Goal: Task Accomplishment & Management: Complete application form

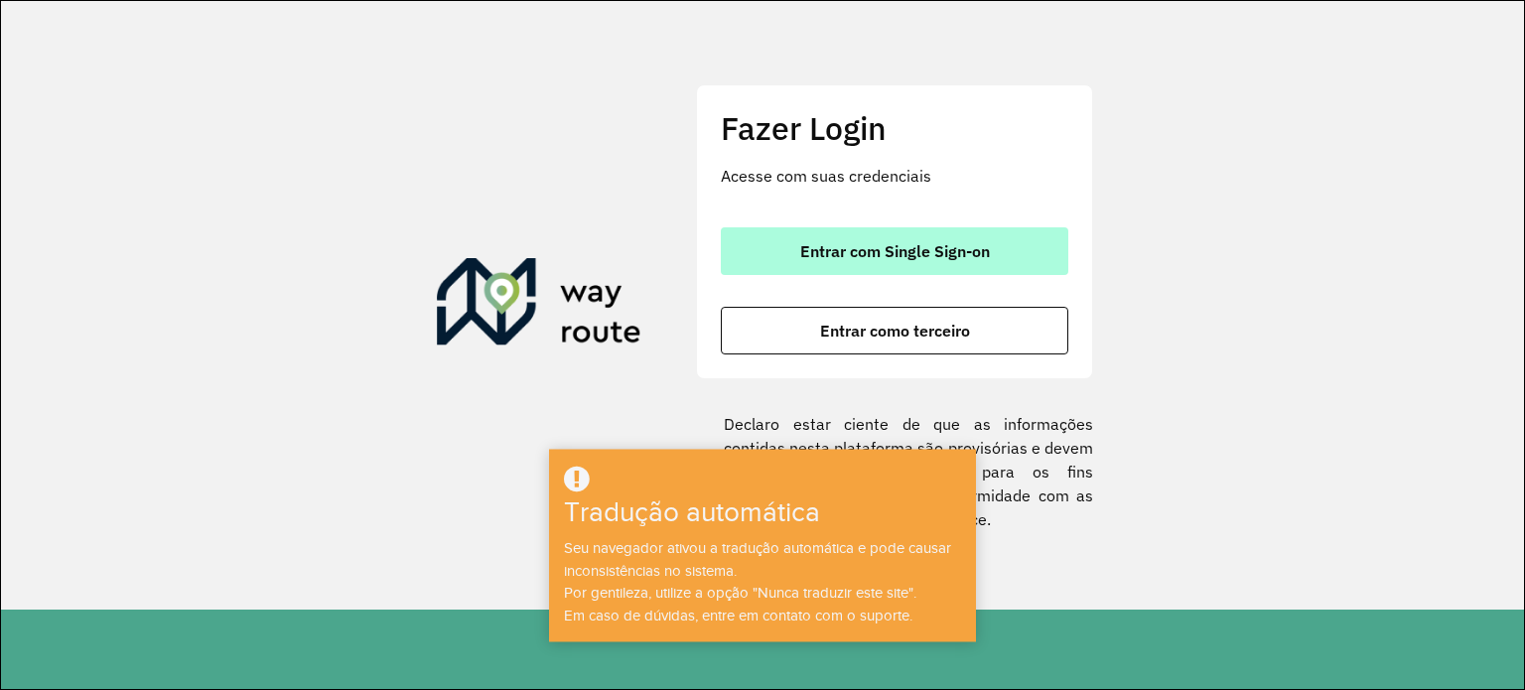
click at [869, 235] on button "Entrar com Single Sign-on" at bounding box center [894, 251] width 347 height 48
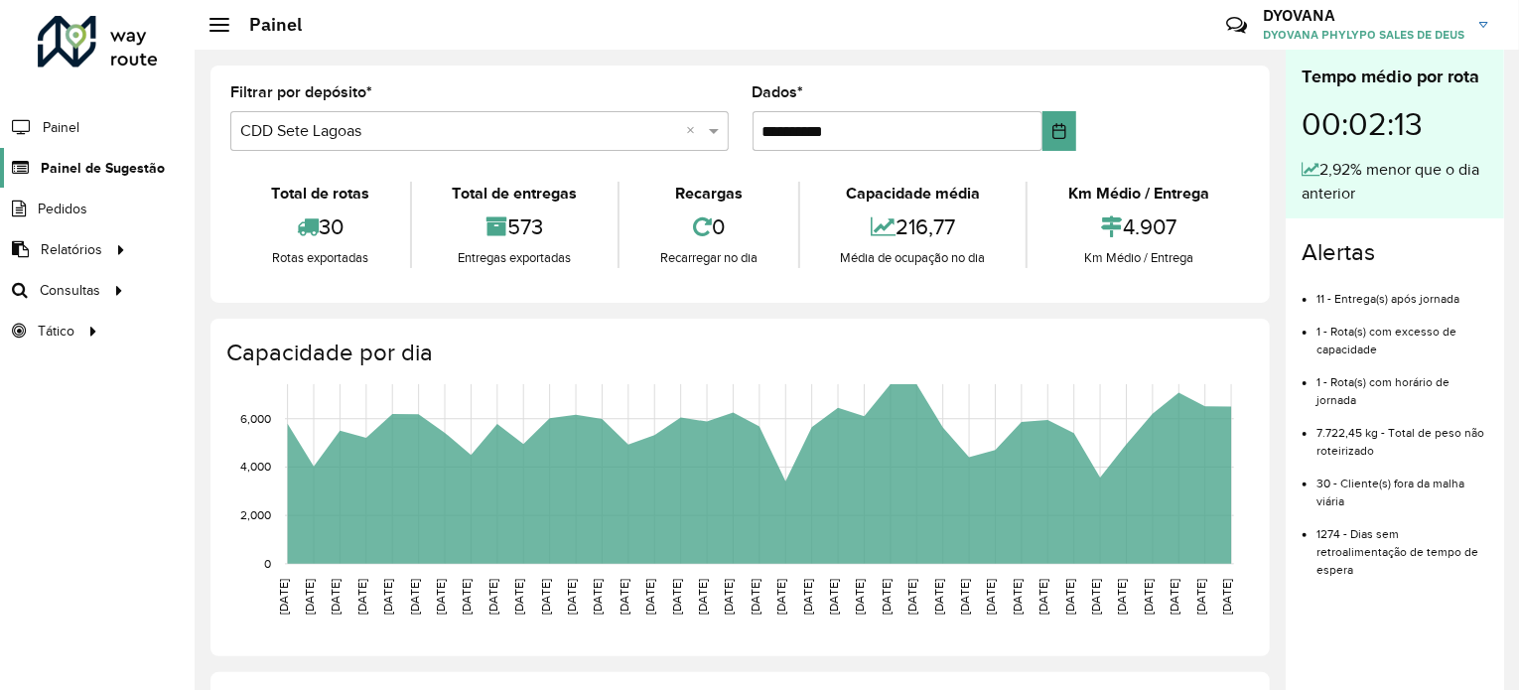
click at [87, 162] on font "Painel de Sugestão" at bounding box center [103, 168] width 124 height 16
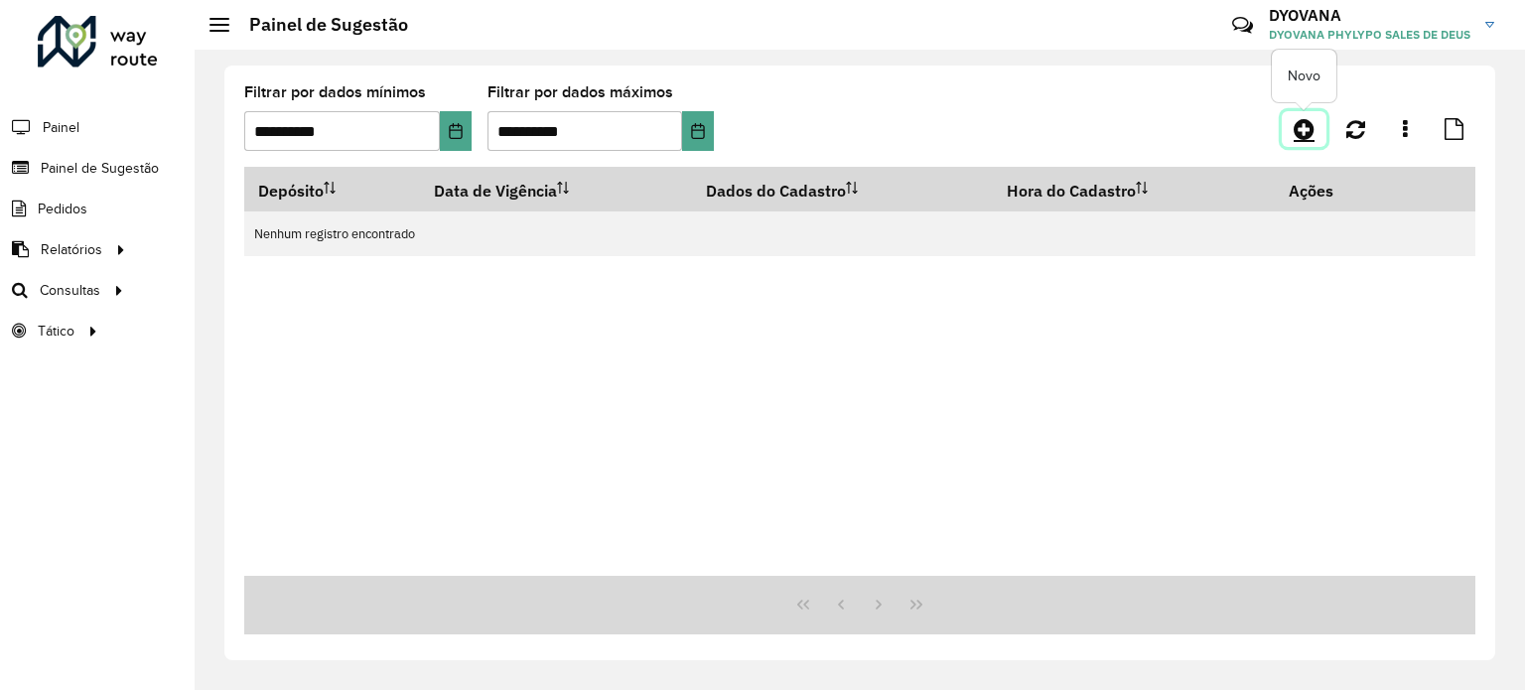
click at [1298, 136] on icon at bounding box center [1304, 129] width 21 height 24
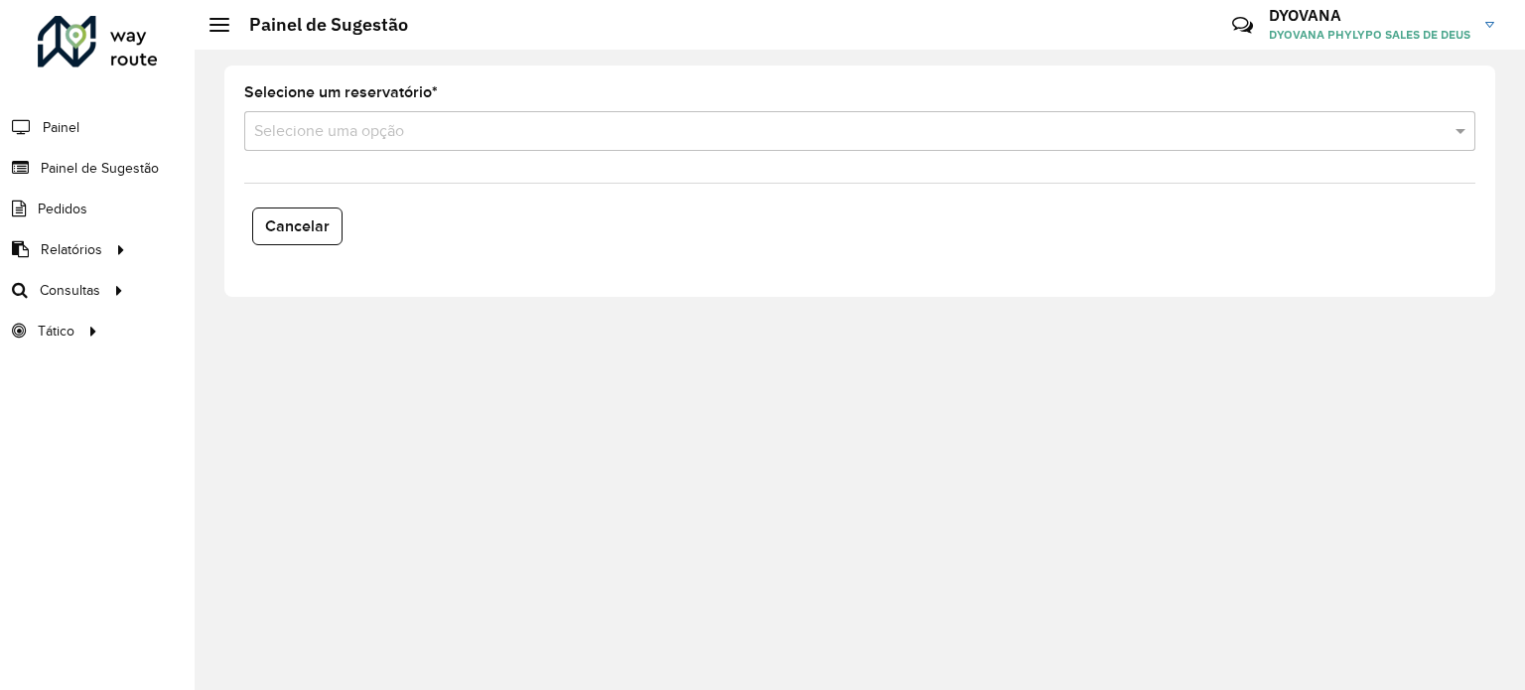
click at [370, 142] on input "text" at bounding box center [840, 132] width 1172 height 24
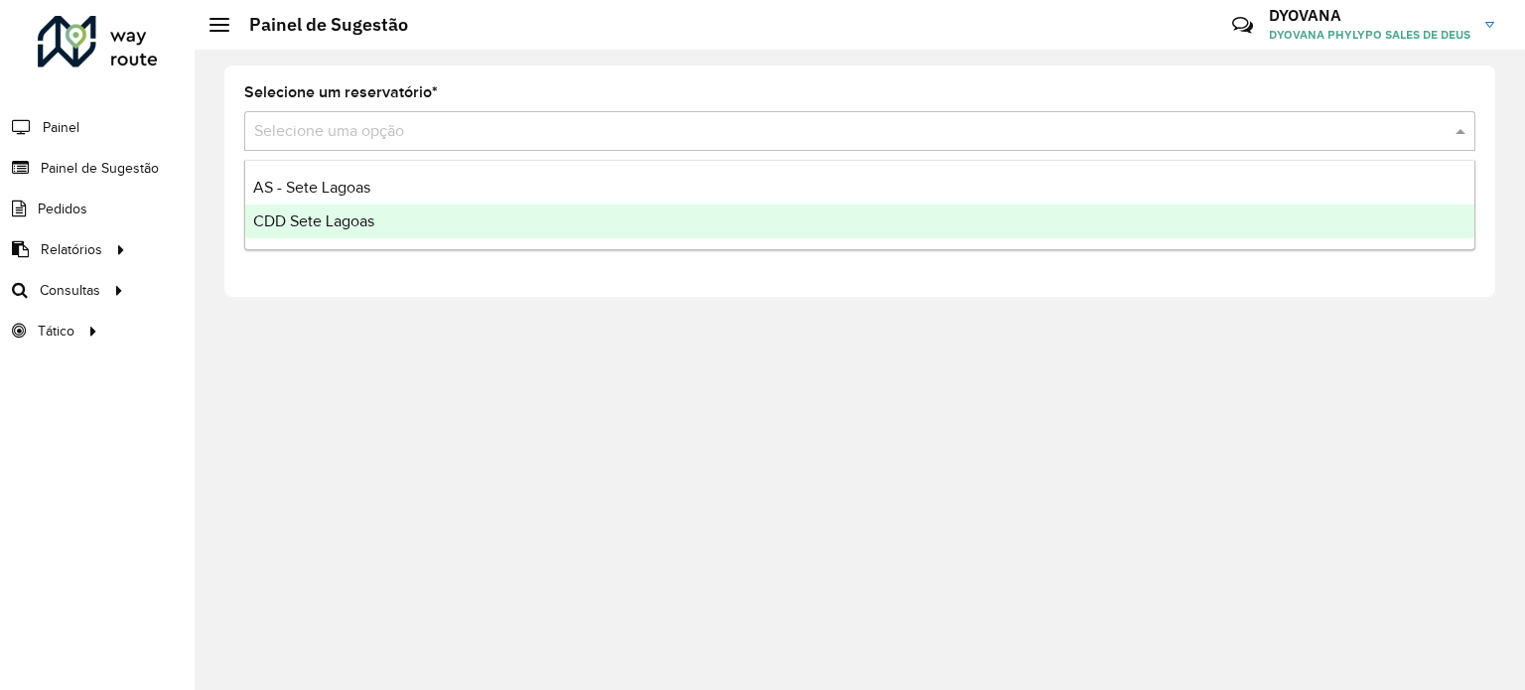
click at [382, 225] on div "CDD Sete Lagoas" at bounding box center [859, 222] width 1229 height 34
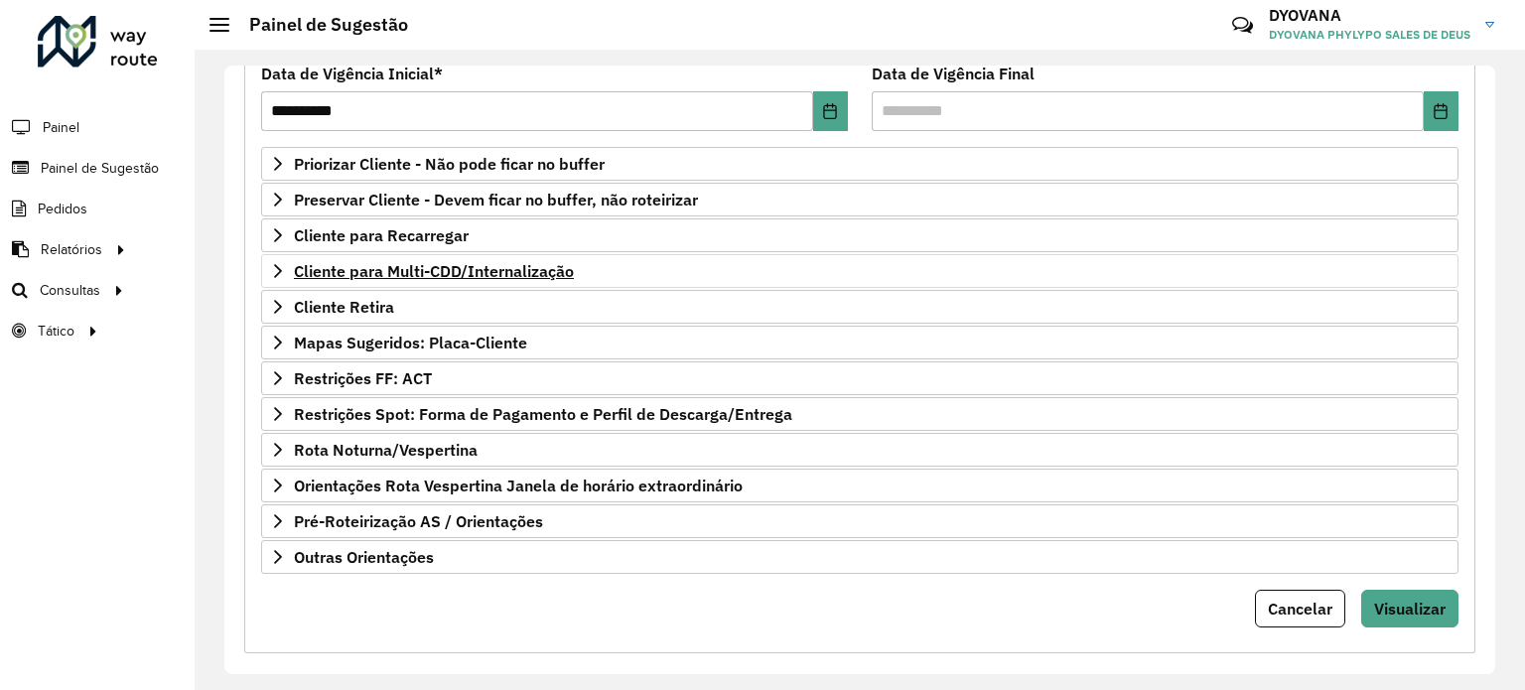
scroll to position [292, 0]
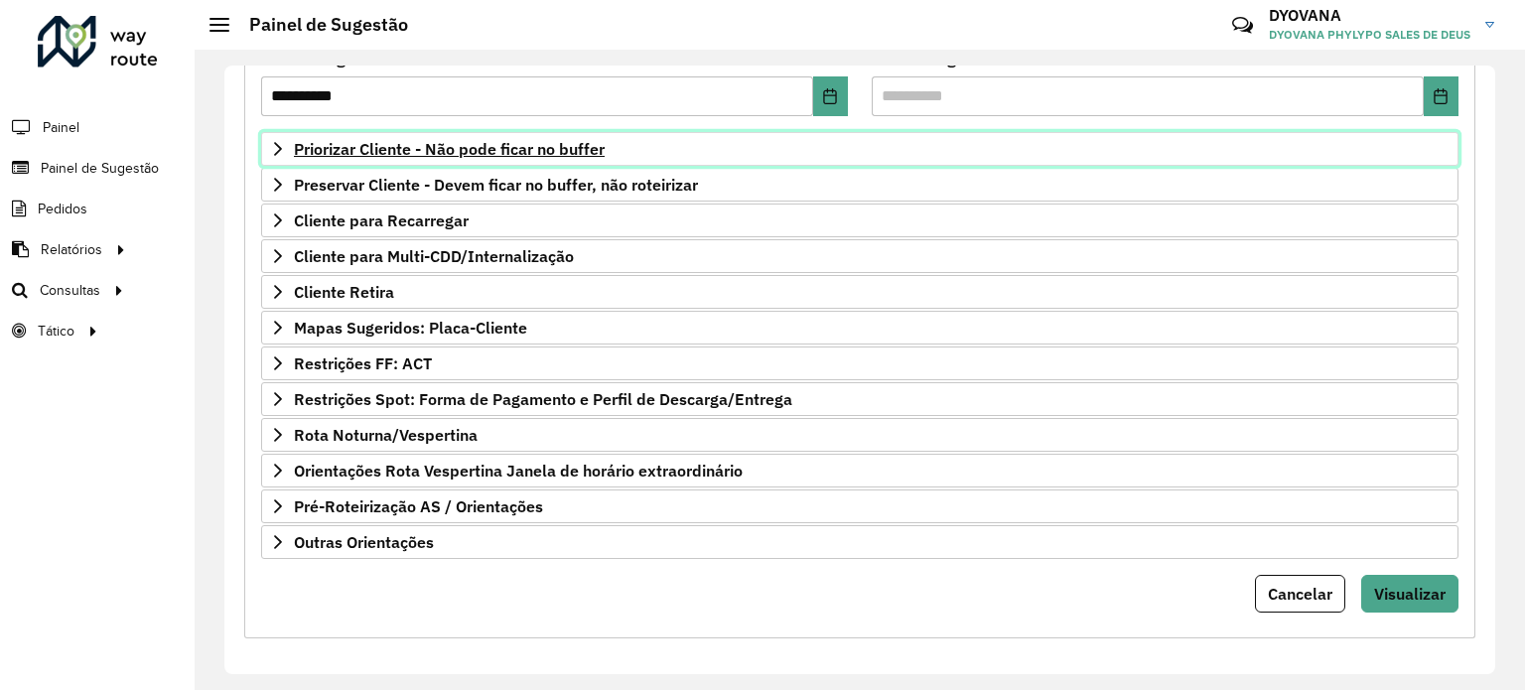
click at [532, 153] on font "Priorizar Cliente - Não pode ficar no buffer" at bounding box center [449, 149] width 311 height 20
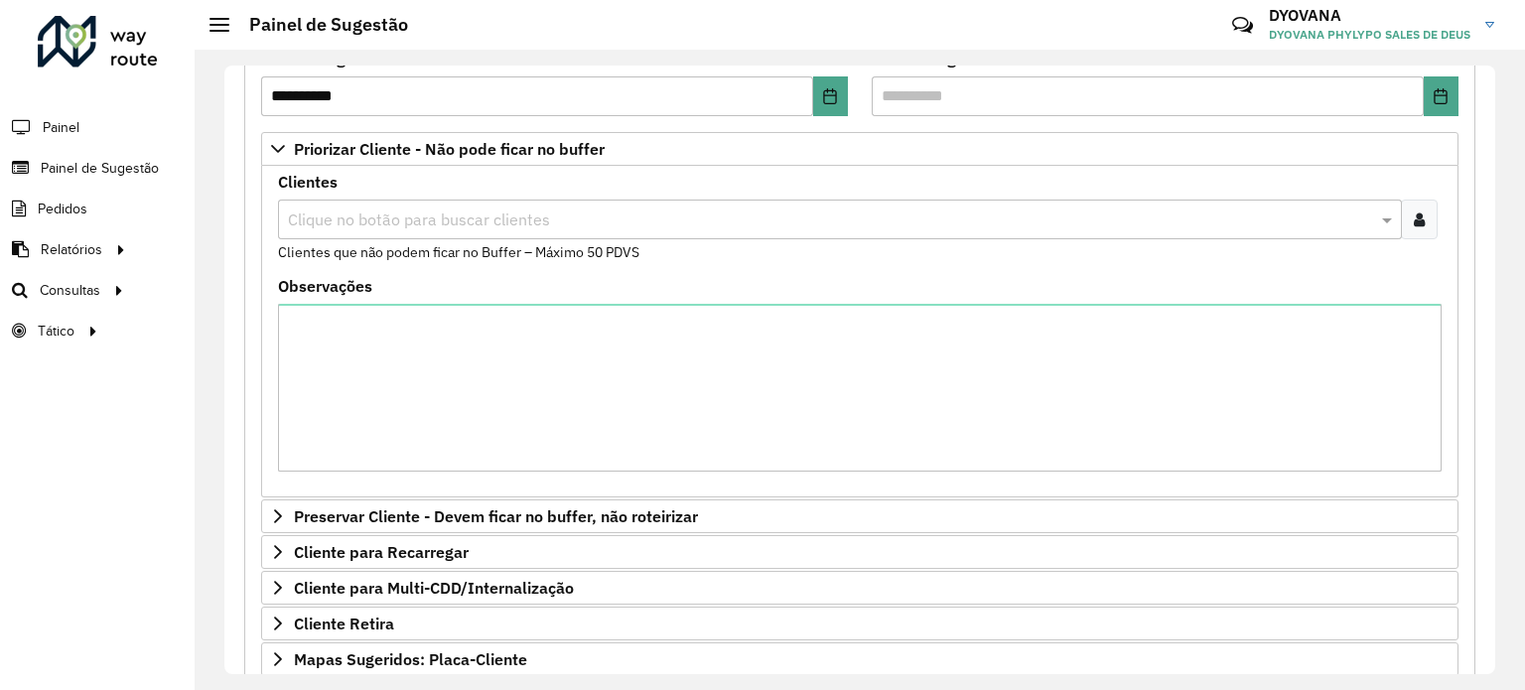
click at [1406, 219] on div at bounding box center [1419, 220] width 37 height 40
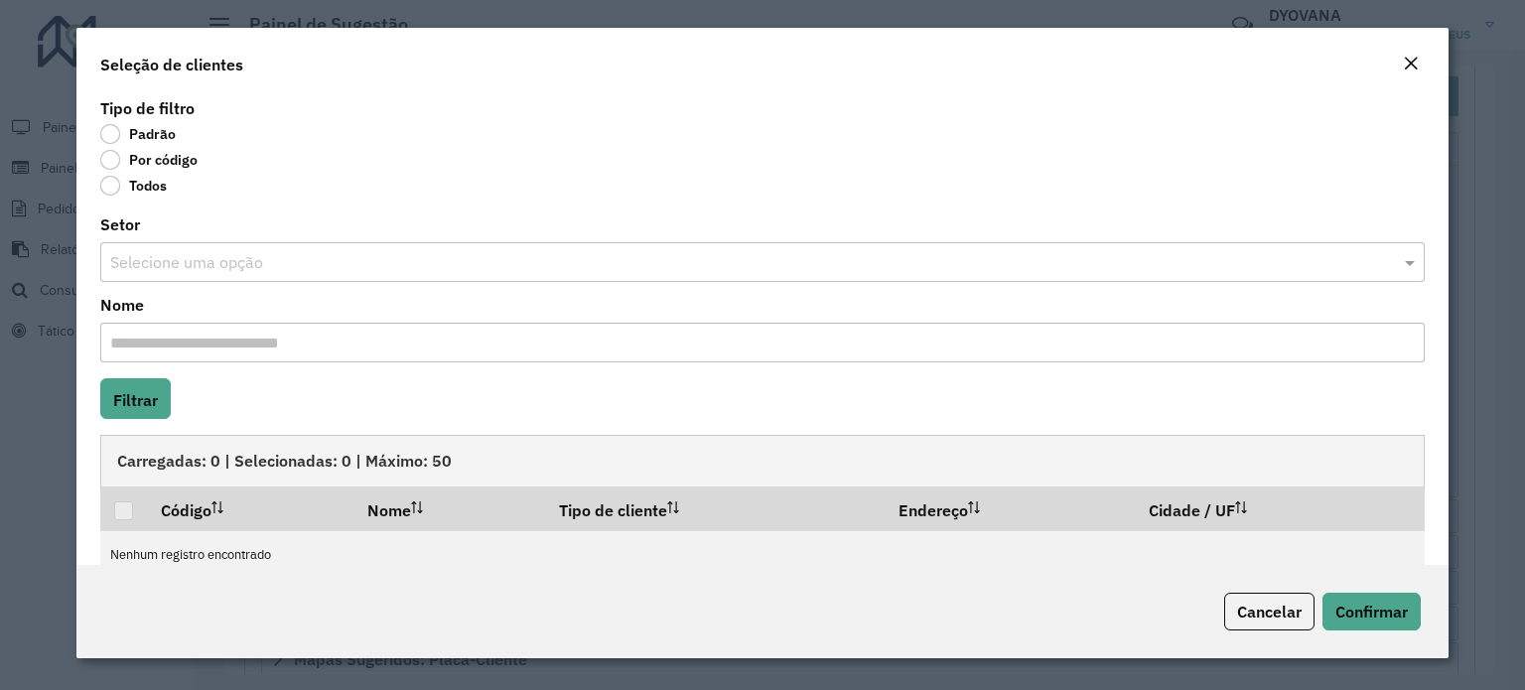
click at [116, 154] on label "Por código" at bounding box center [148, 160] width 97 height 20
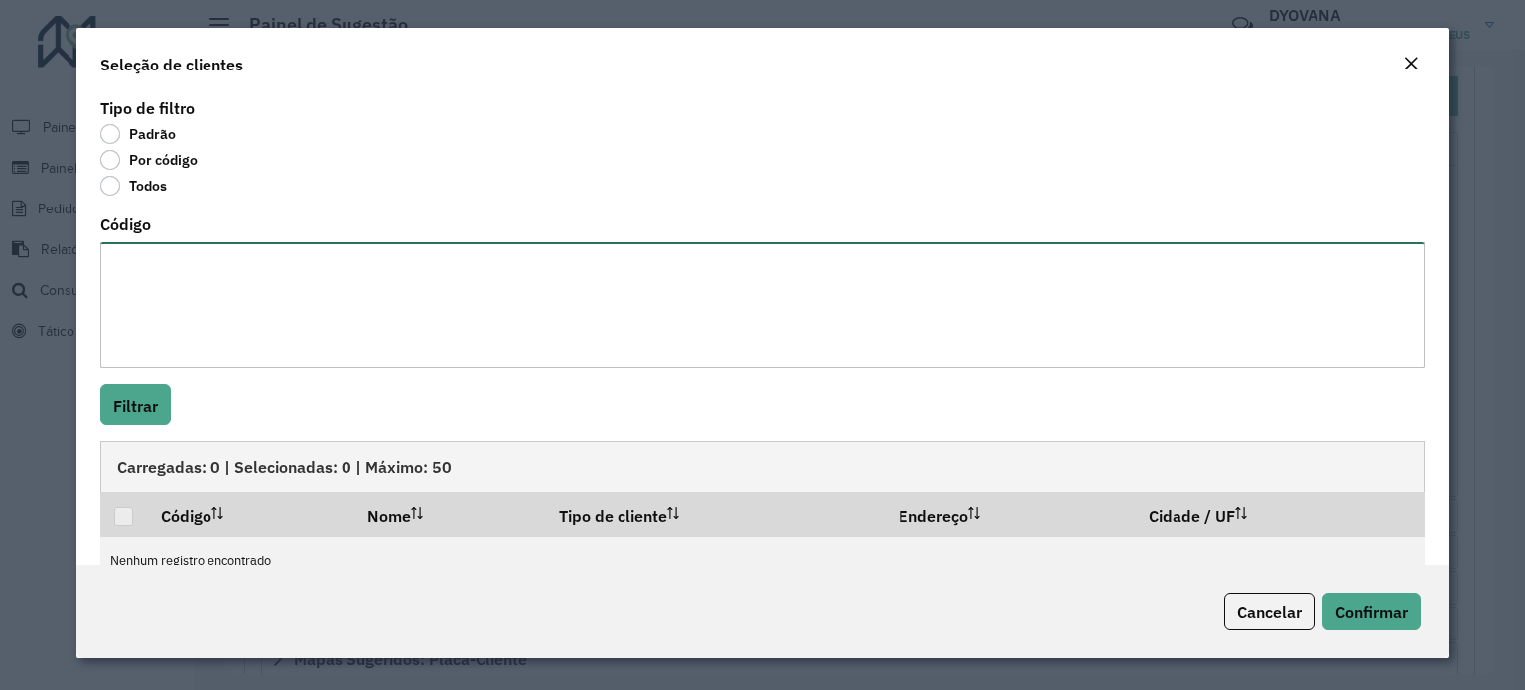
click at [159, 301] on textarea "Código" at bounding box center [762, 305] width 1324 height 126
paste textarea "**** **** **** ***** ***** ***** *** **** ***** **** **** **** ***** **** **** …"
type textarea "**** **** **** ***** ***** ***** *** **** ***** **** **** **** ***** **** **** …"
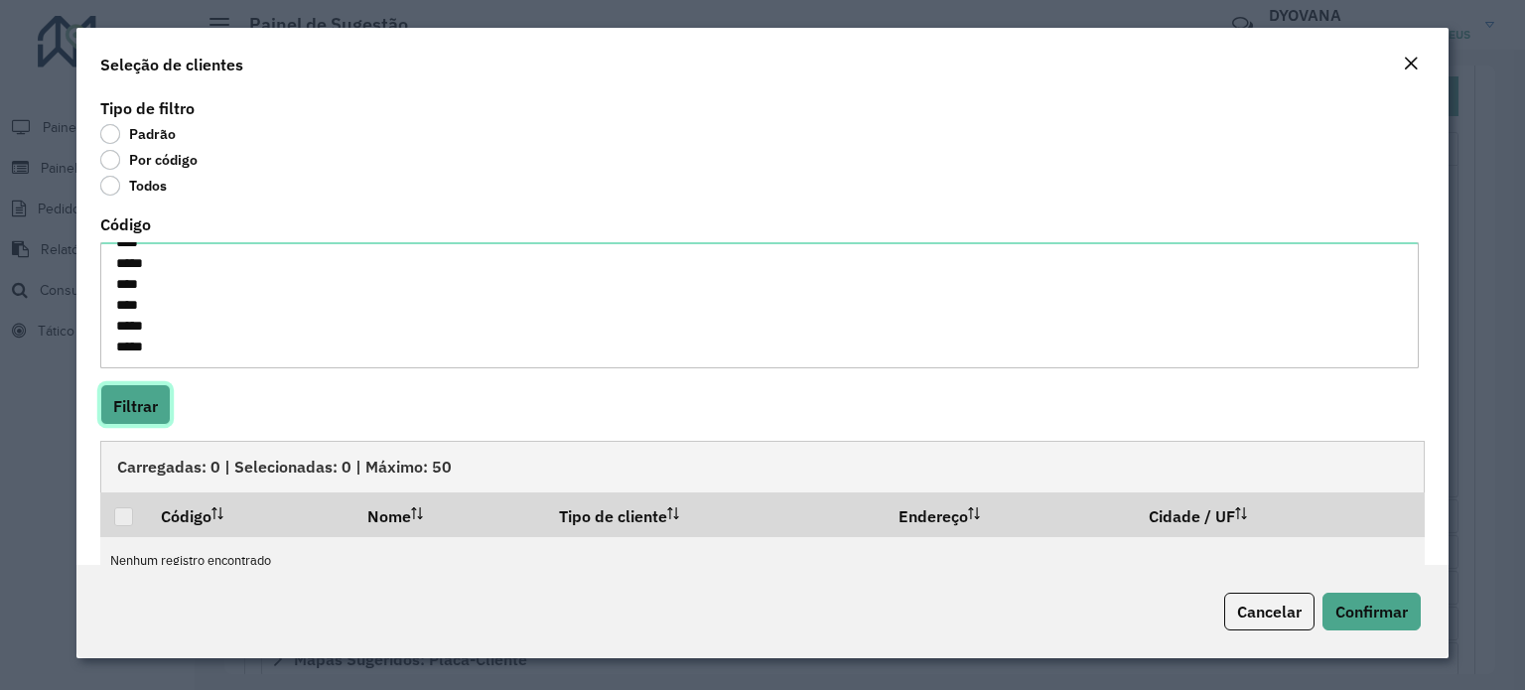
click at [141, 415] on font "Filtrar" at bounding box center [135, 406] width 45 height 20
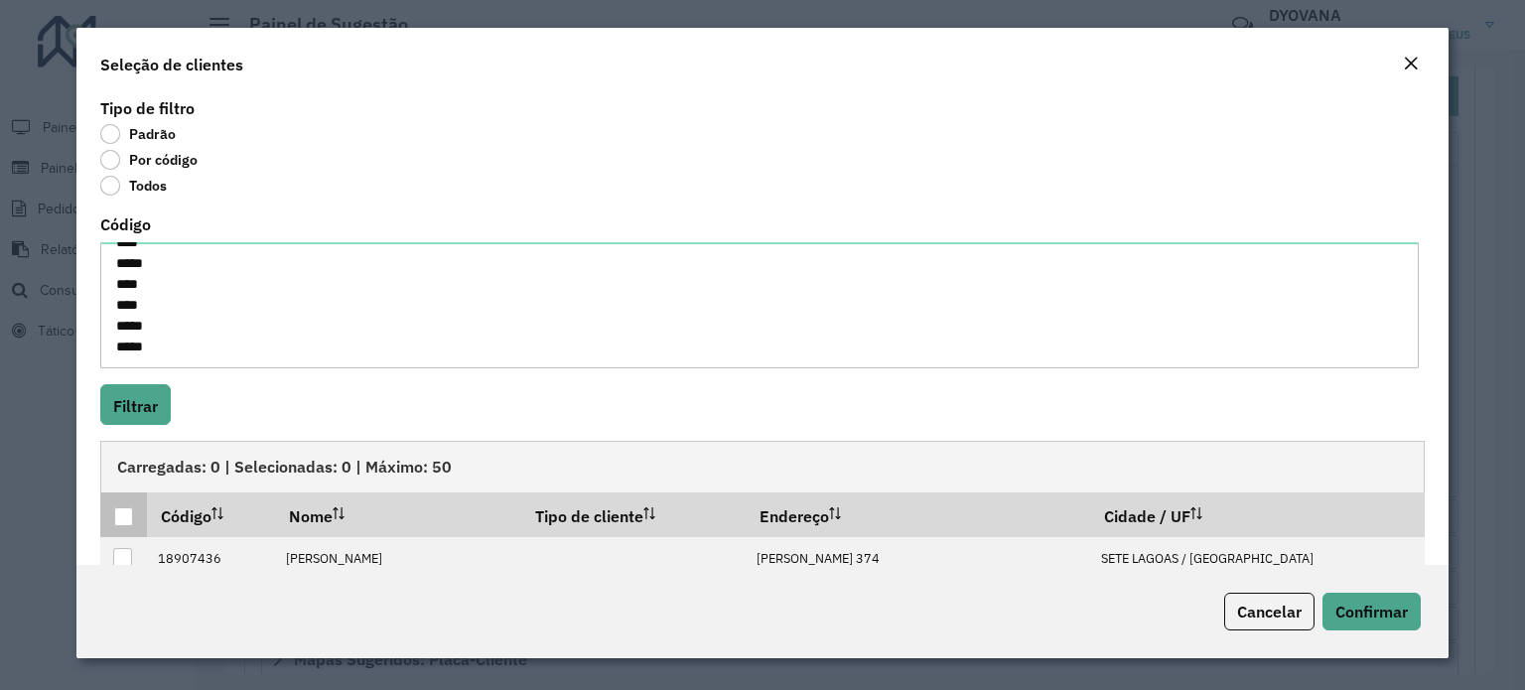
click at [126, 521] on div at bounding box center [123, 516] width 19 height 19
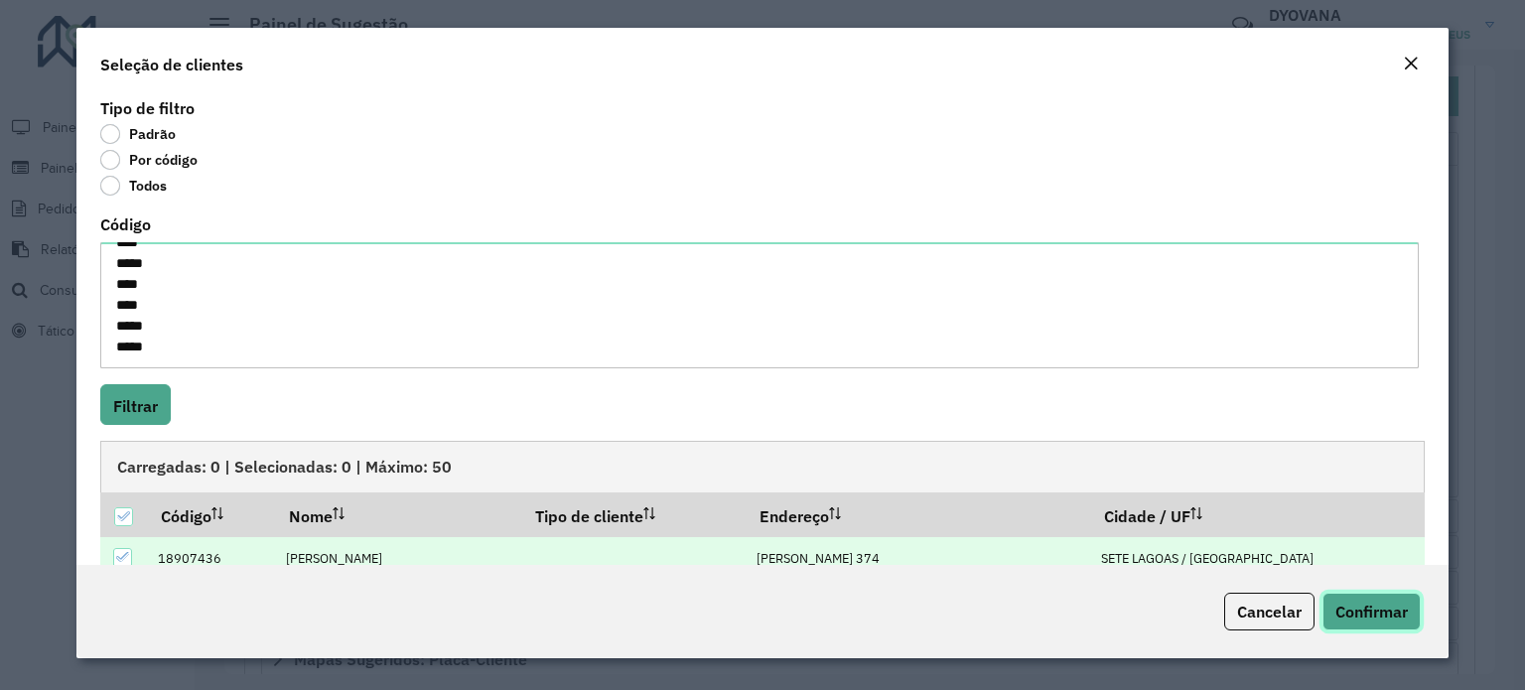
click at [1356, 607] on font "Confirmar" at bounding box center [1371, 612] width 72 height 20
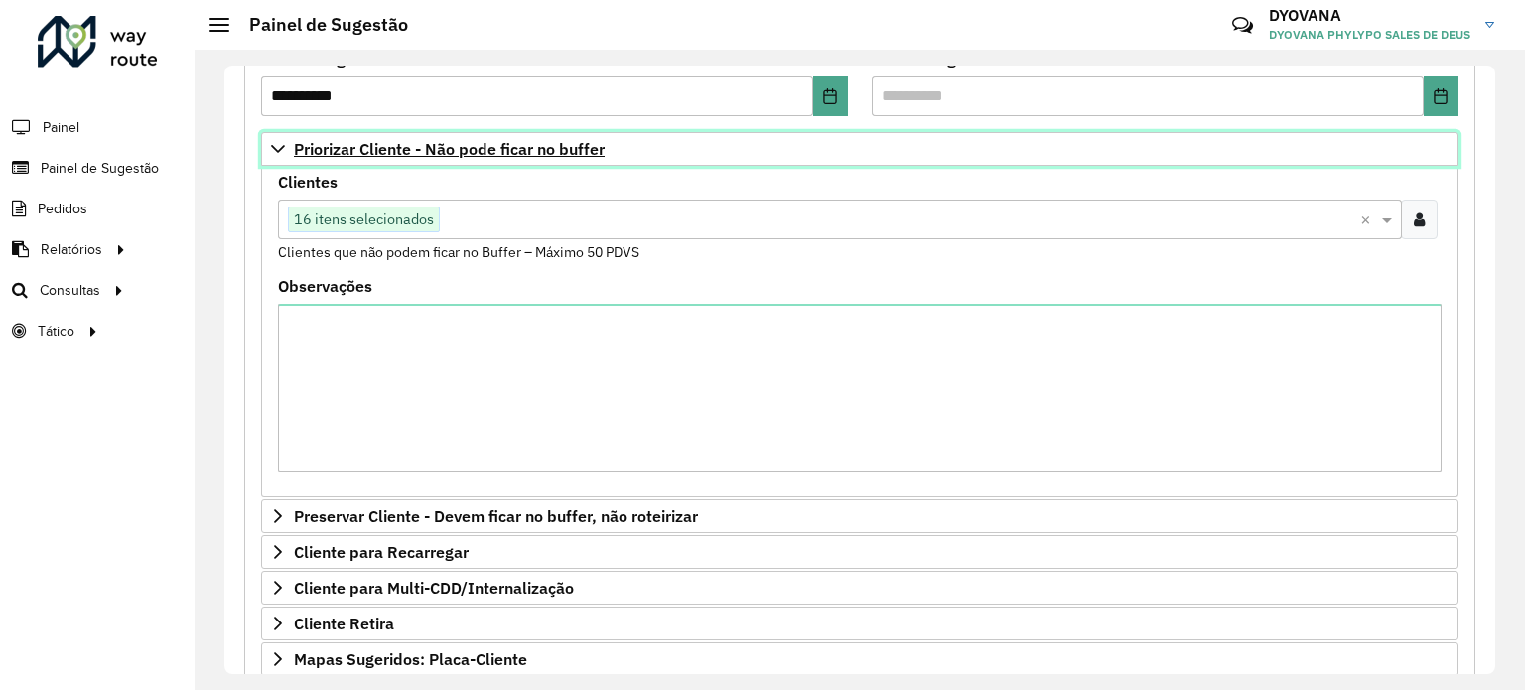
click at [395, 152] on font "Priorizar Cliente - Não pode ficar no buffer" at bounding box center [449, 149] width 311 height 20
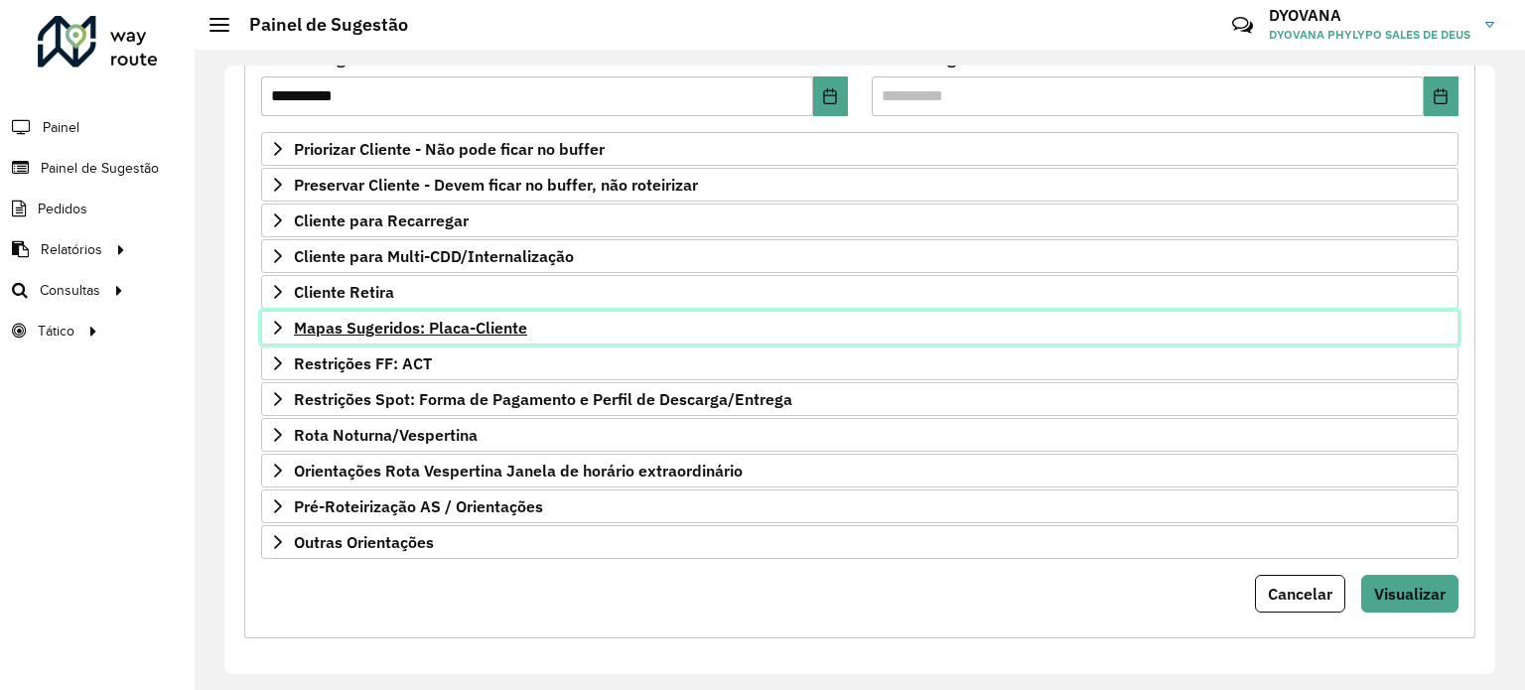
click at [373, 326] on font "Mapas Sugeridos: Placa-Cliente" at bounding box center [410, 328] width 233 height 20
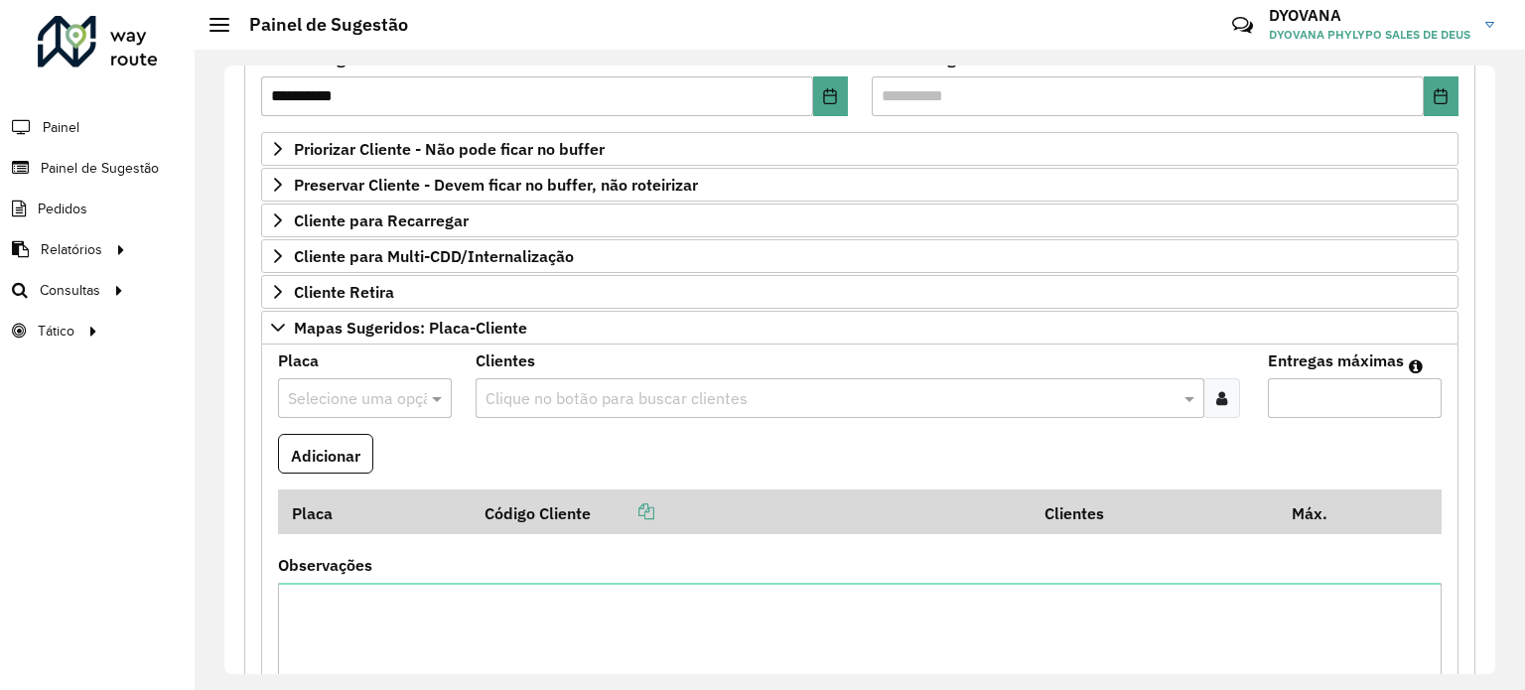
click at [392, 392] on input "text" at bounding box center [345, 399] width 114 height 24
type input "***"
click at [358, 480] on div "GYI0B91" at bounding box center [365, 486] width 172 height 34
click at [1214, 402] on div at bounding box center [1221, 398] width 37 height 40
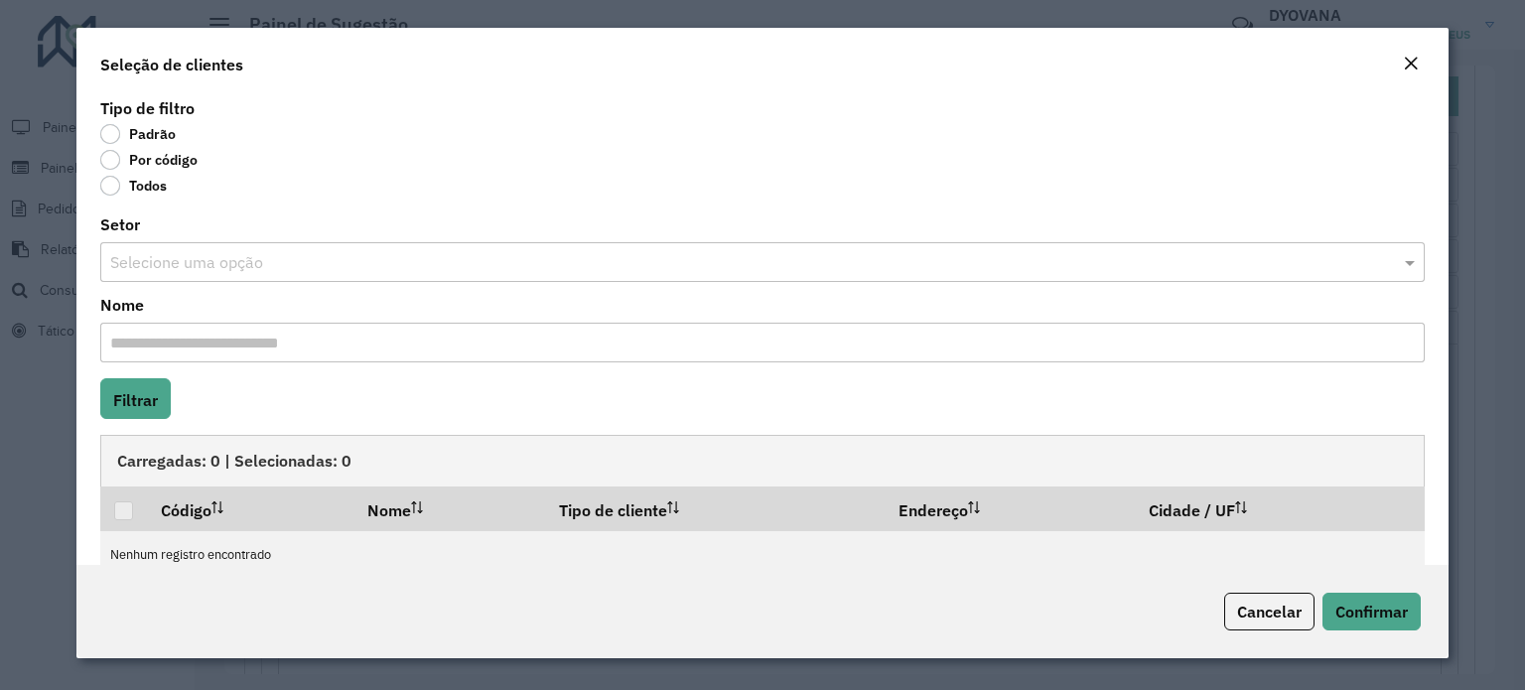
click at [115, 166] on label "Por código" at bounding box center [148, 160] width 97 height 20
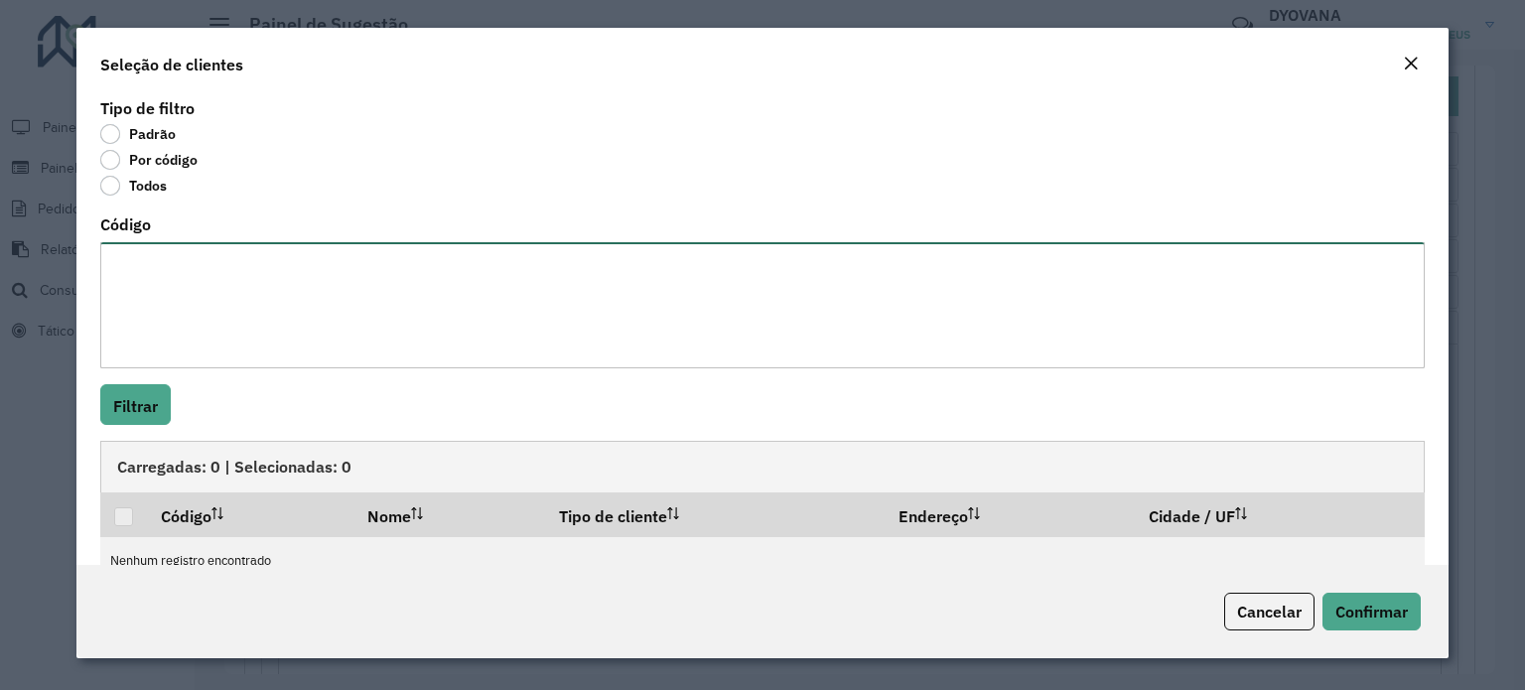
click at [174, 253] on textarea "Código" at bounding box center [762, 305] width 1324 height 126
paste textarea "**** **** **** ****"
type textarea "**** **** **** ****"
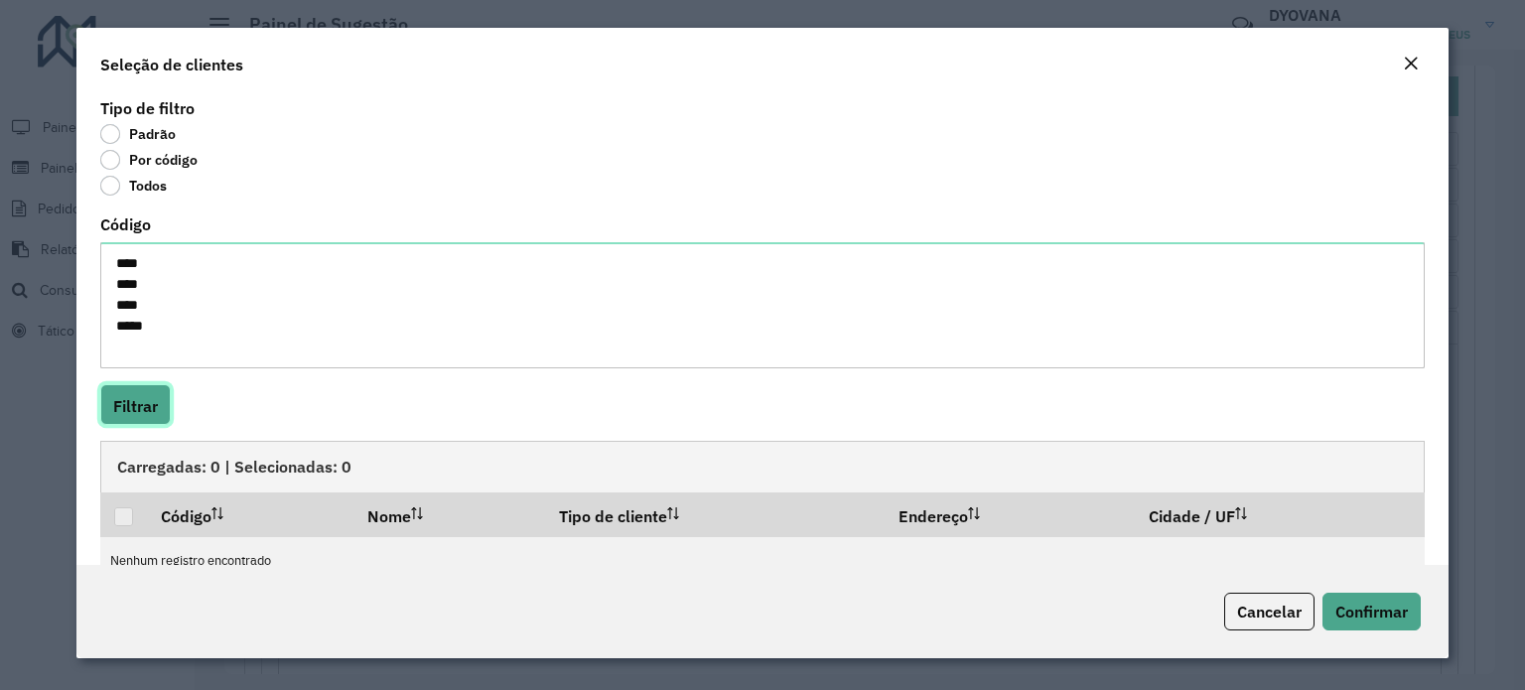
click at [146, 407] on font "Filtrar" at bounding box center [135, 406] width 45 height 20
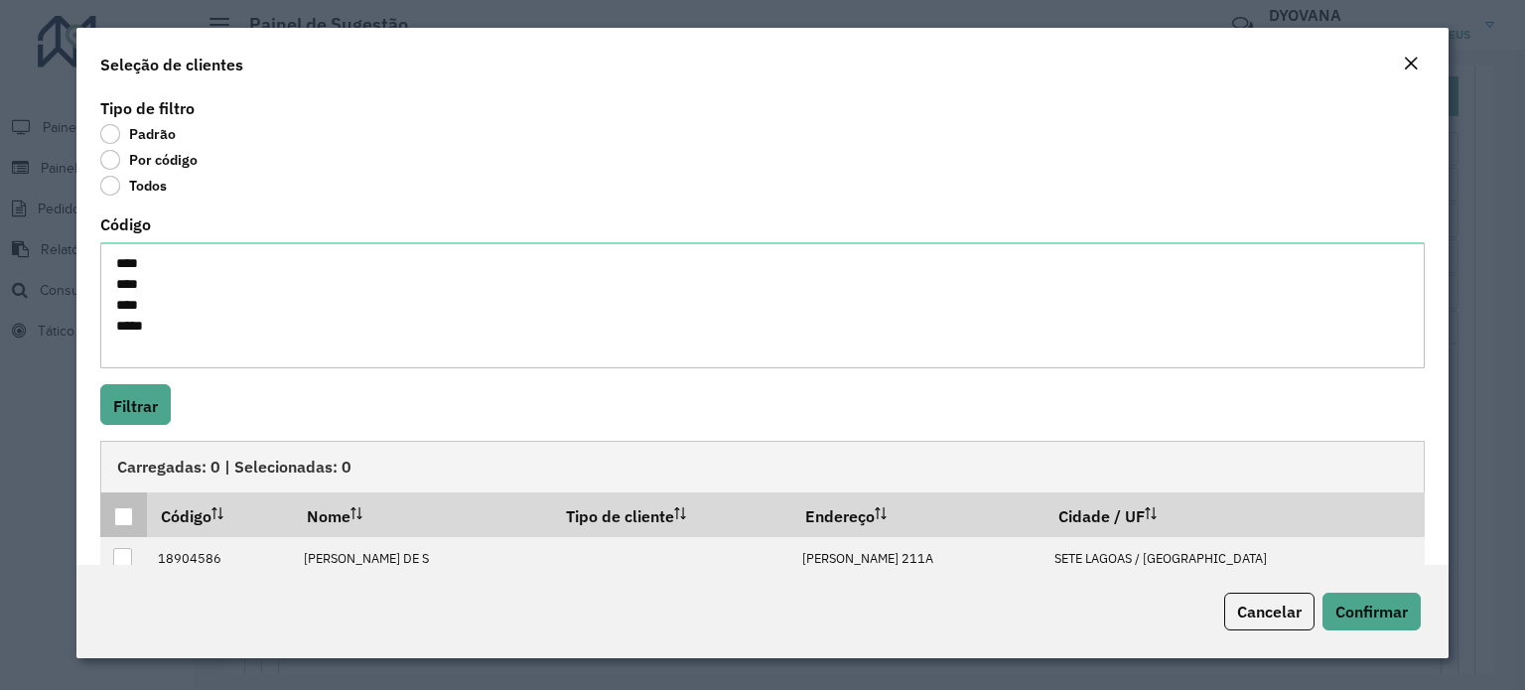
click at [122, 519] on div at bounding box center [123, 516] width 19 height 19
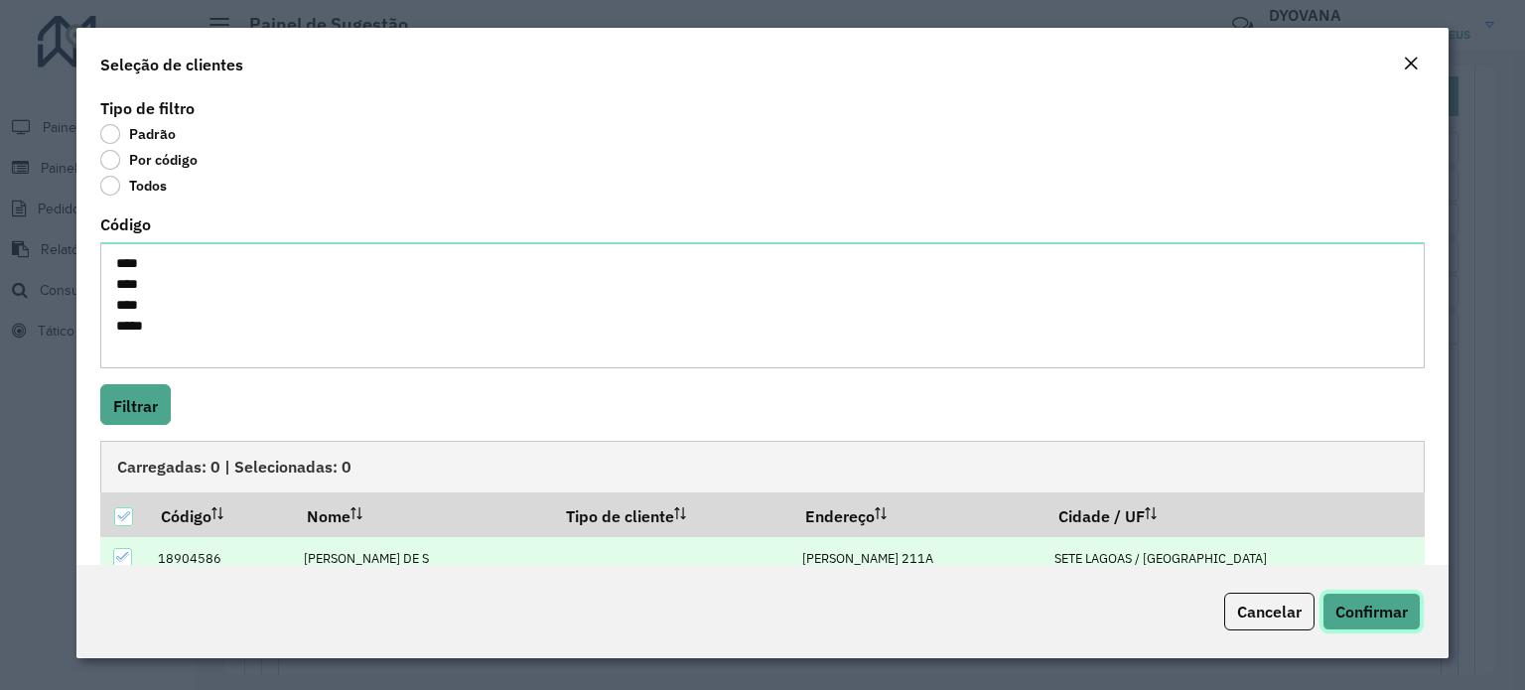
click at [1374, 608] on font "Confirmar" at bounding box center [1371, 612] width 72 height 20
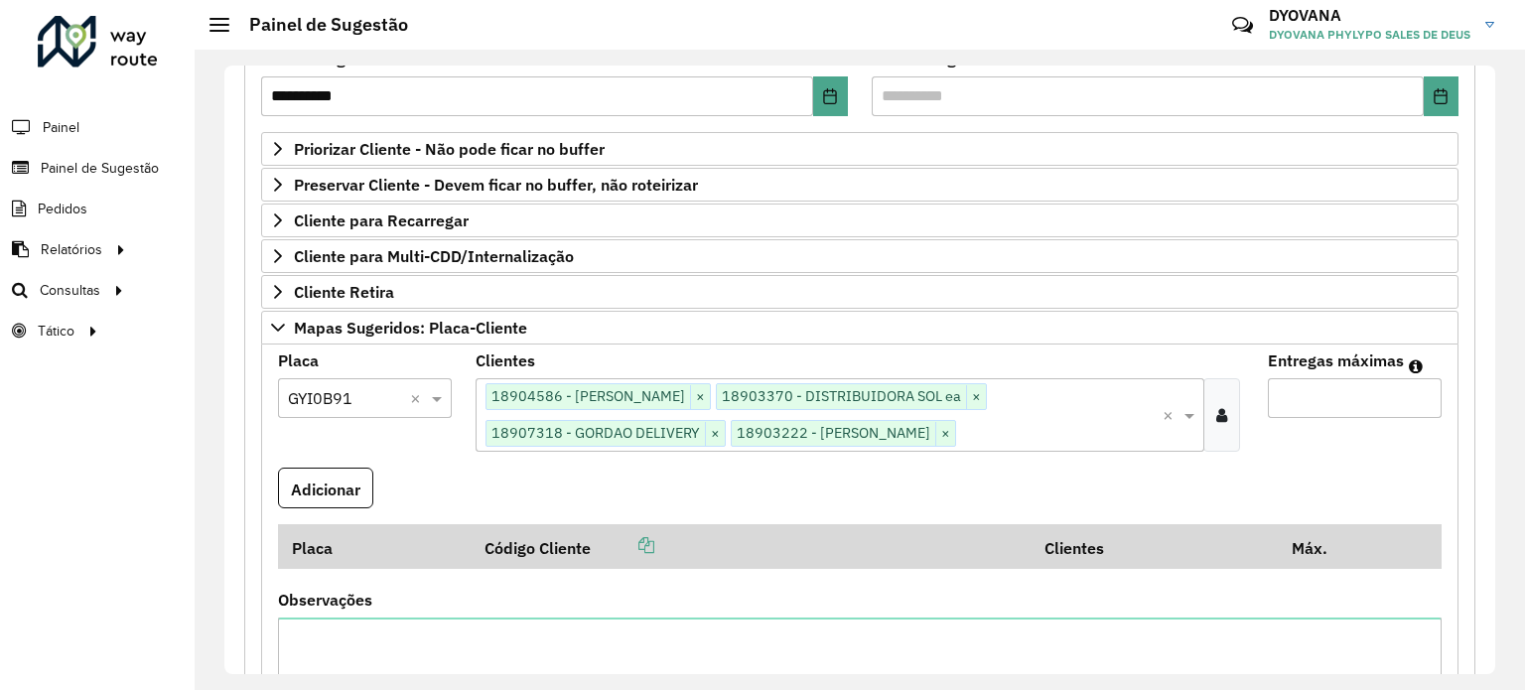
click at [1316, 380] on input "Entregas máximas" at bounding box center [1355, 398] width 174 height 40
type input "*"
click at [335, 480] on font "Adicionar" at bounding box center [325, 490] width 69 height 20
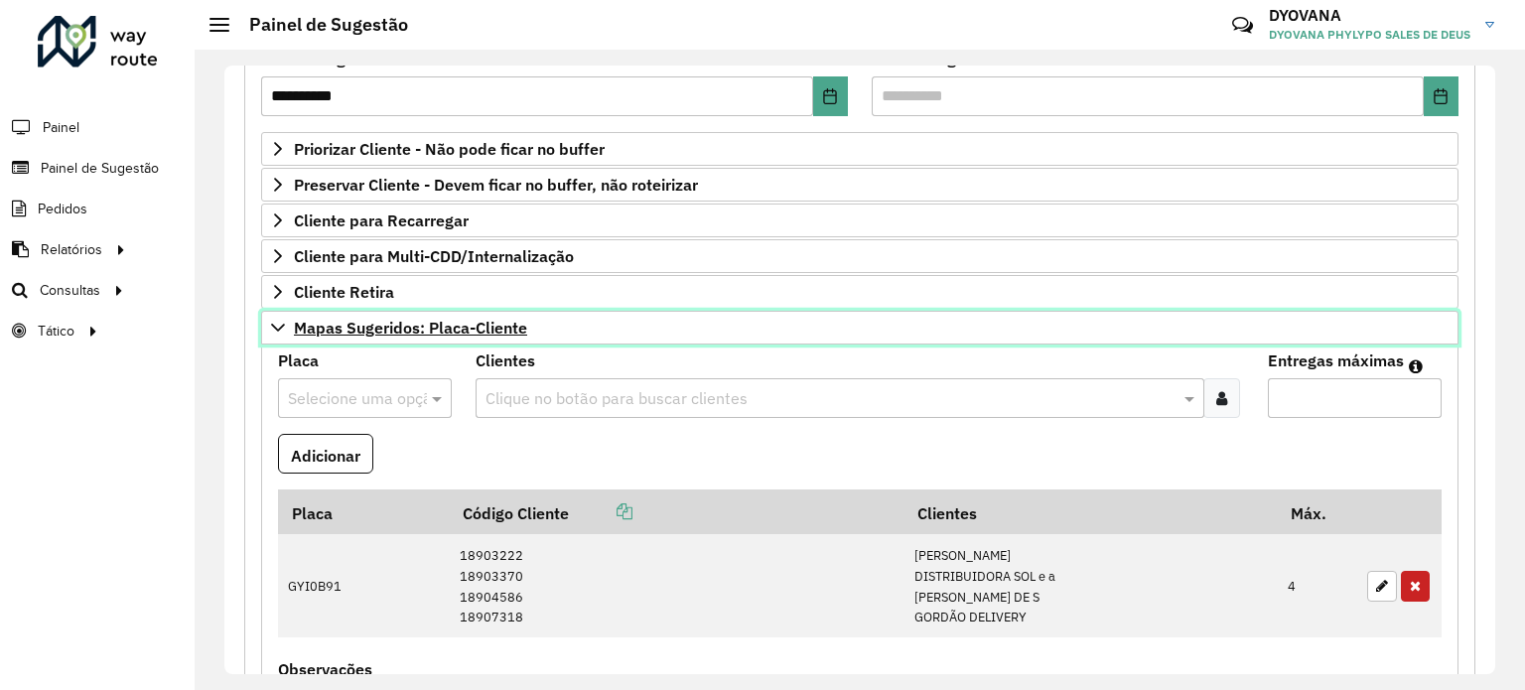
click at [467, 321] on font "Mapas Sugeridos: Placa-Cliente" at bounding box center [410, 328] width 233 height 20
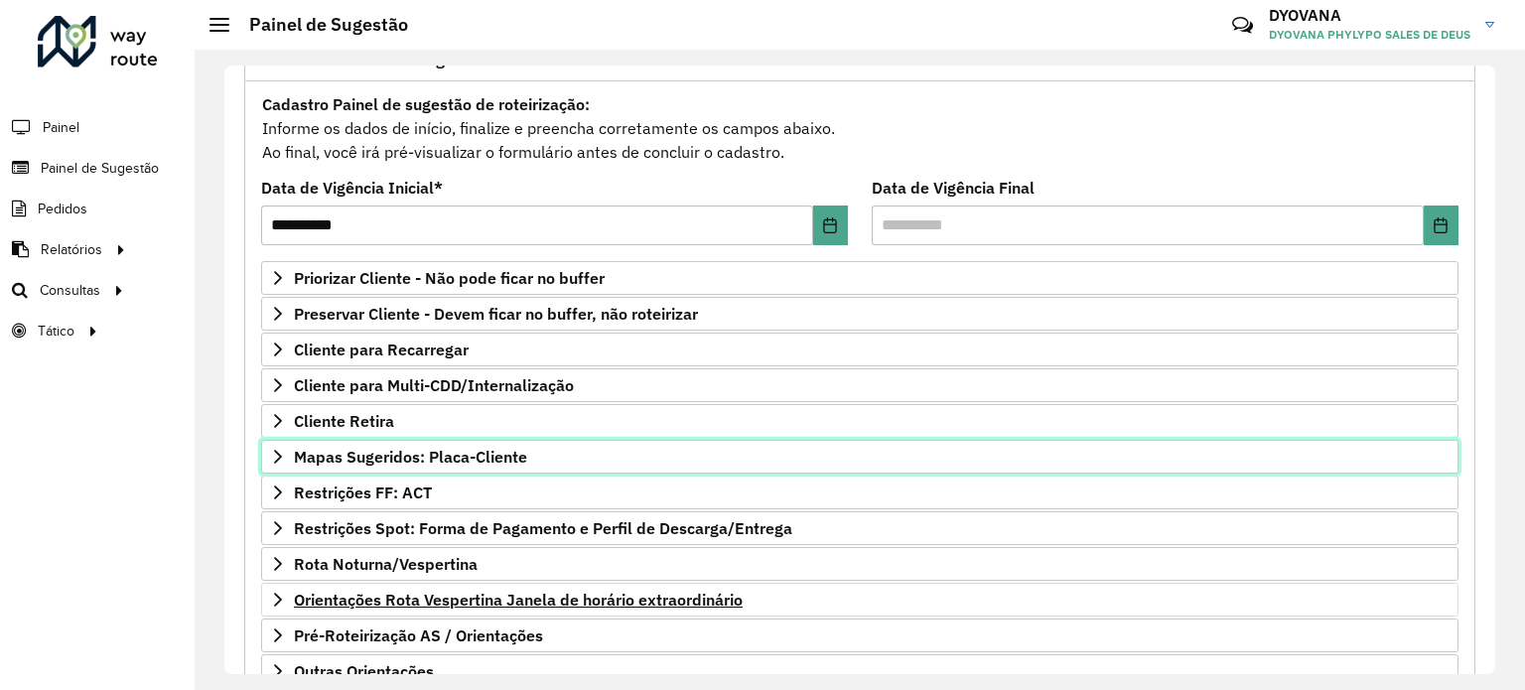
scroll to position [292, 0]
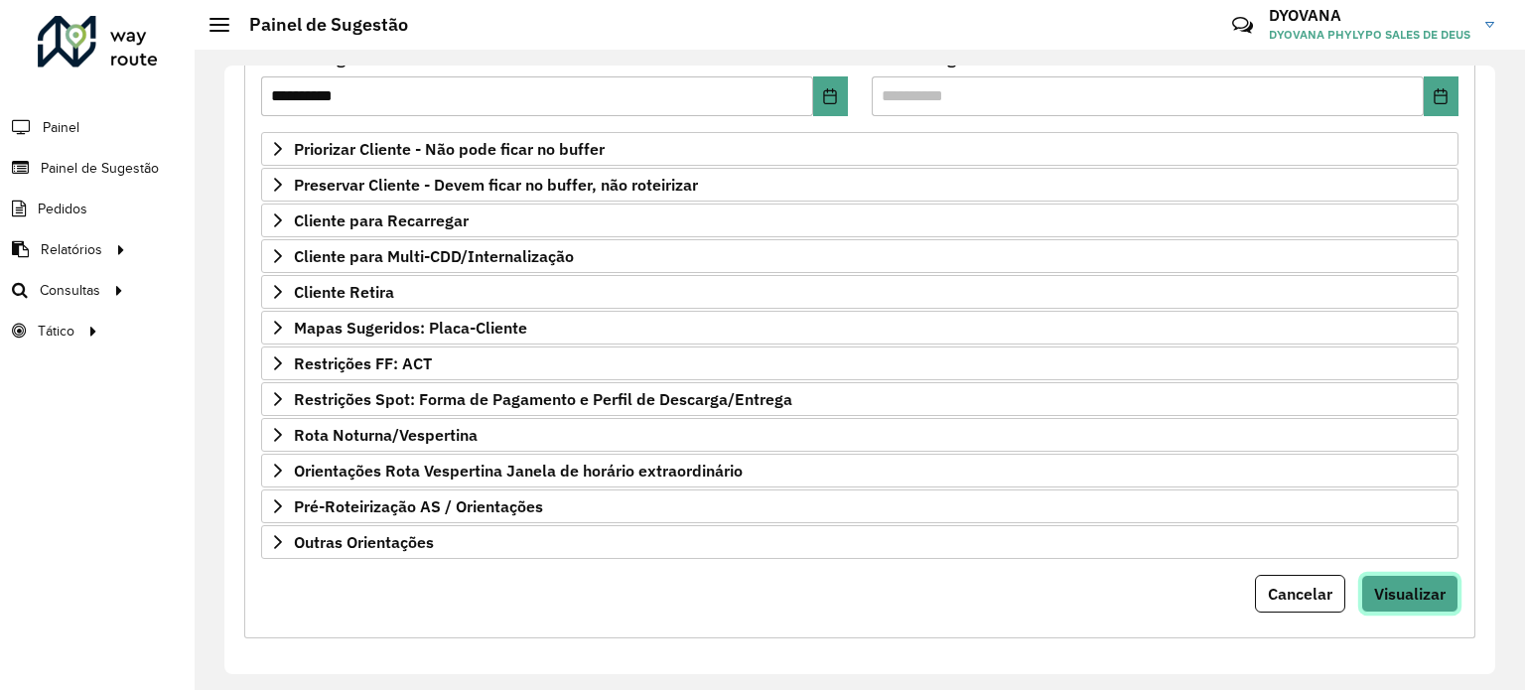
click at [1394, 575] on button "Visualizar" at bounding box center [1409, 594] width 97 height 38
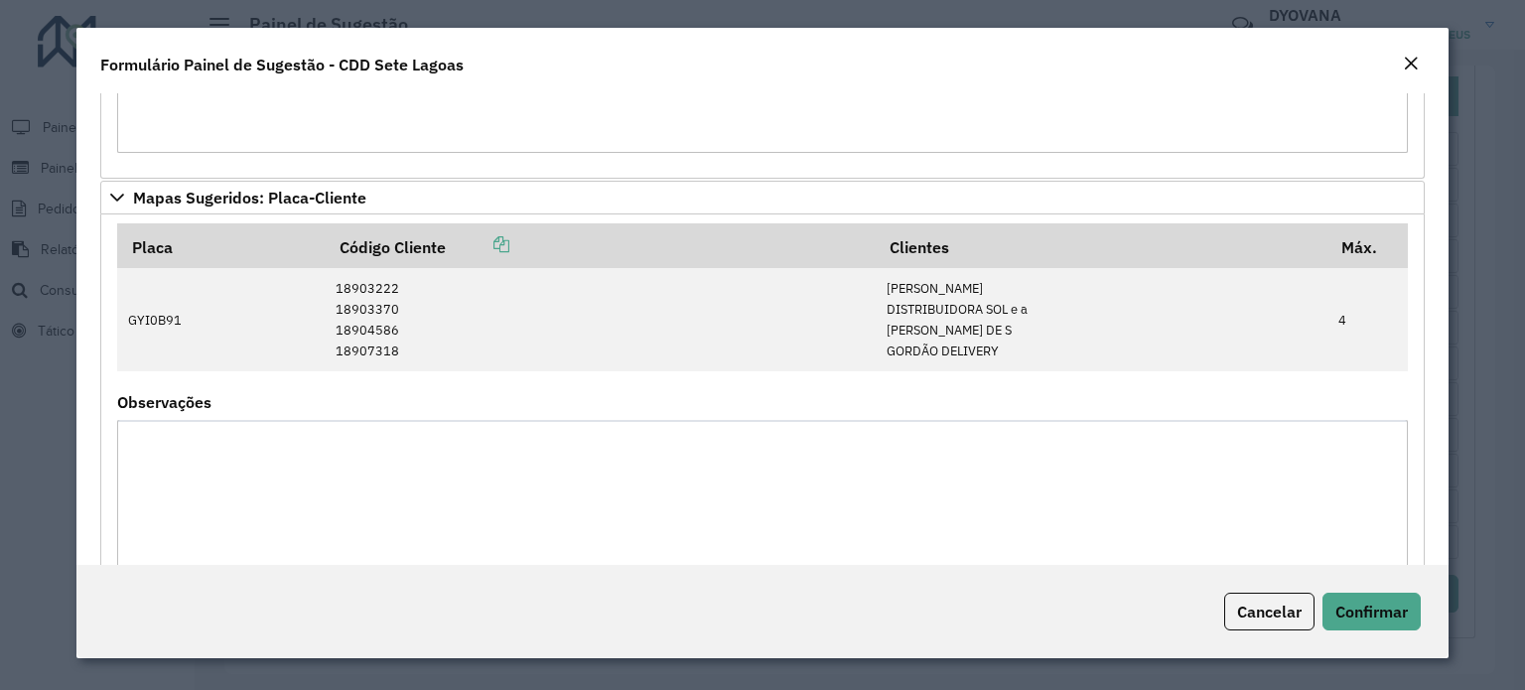
scroll to position [1079, 0]
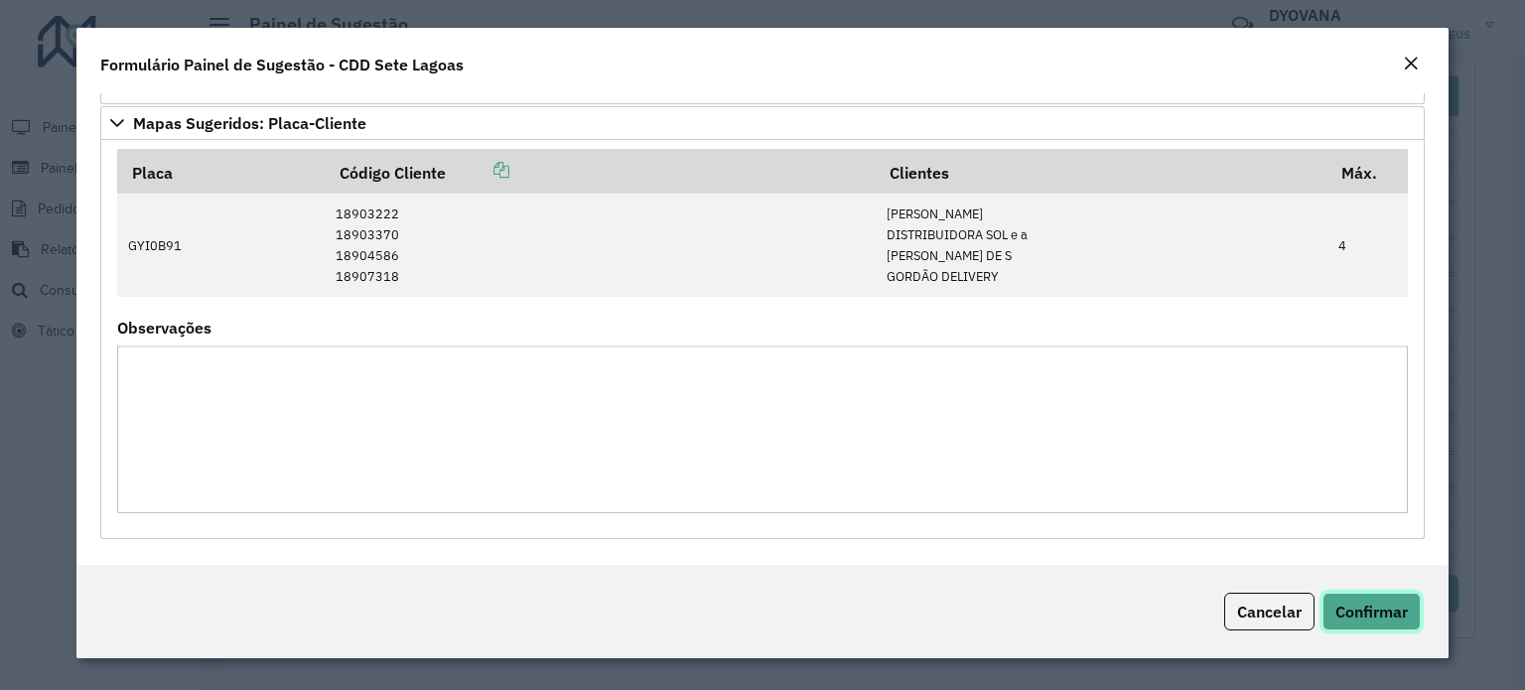
click at [1401, 608] on font "Confirmar" at bounding box center [1371, 612] width 72 height 20
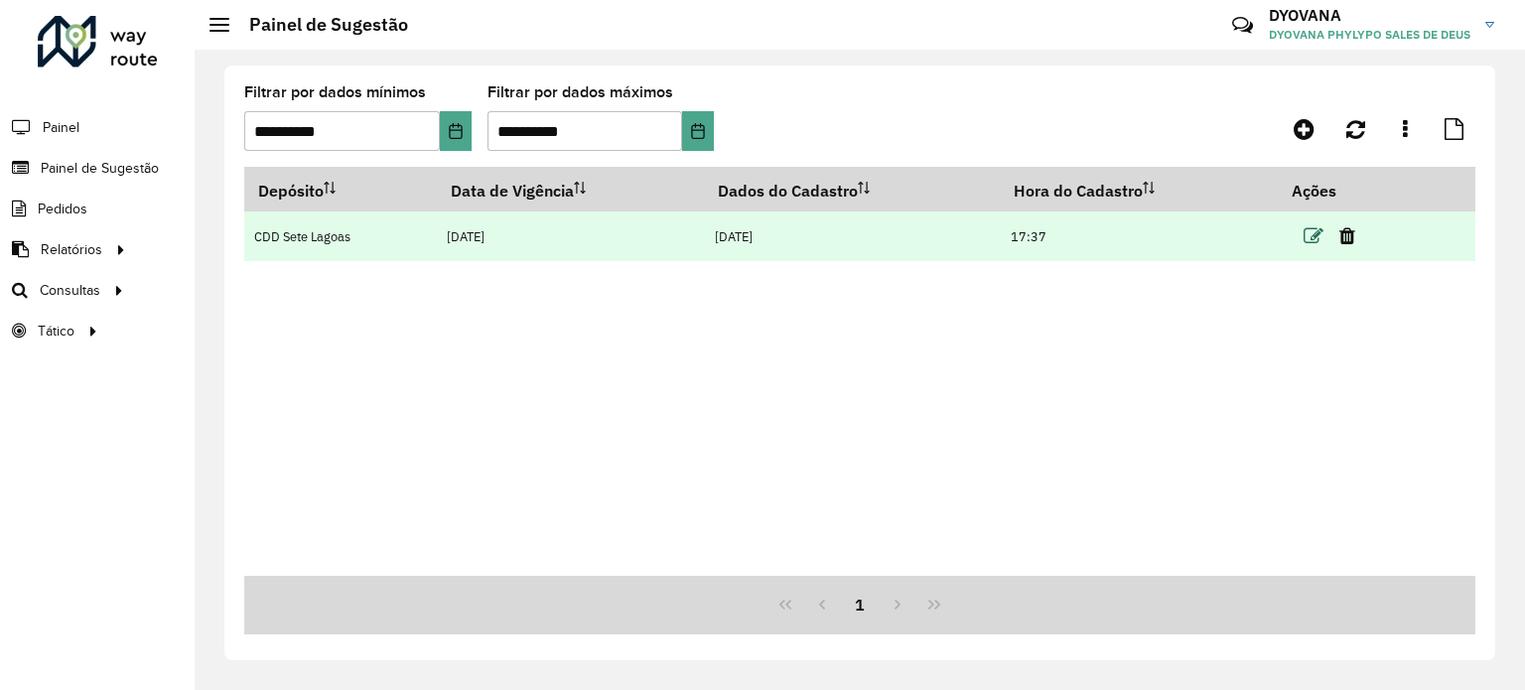
click at [1305, 237] on icon at bounding box center [1314, 236] width 20 height 20
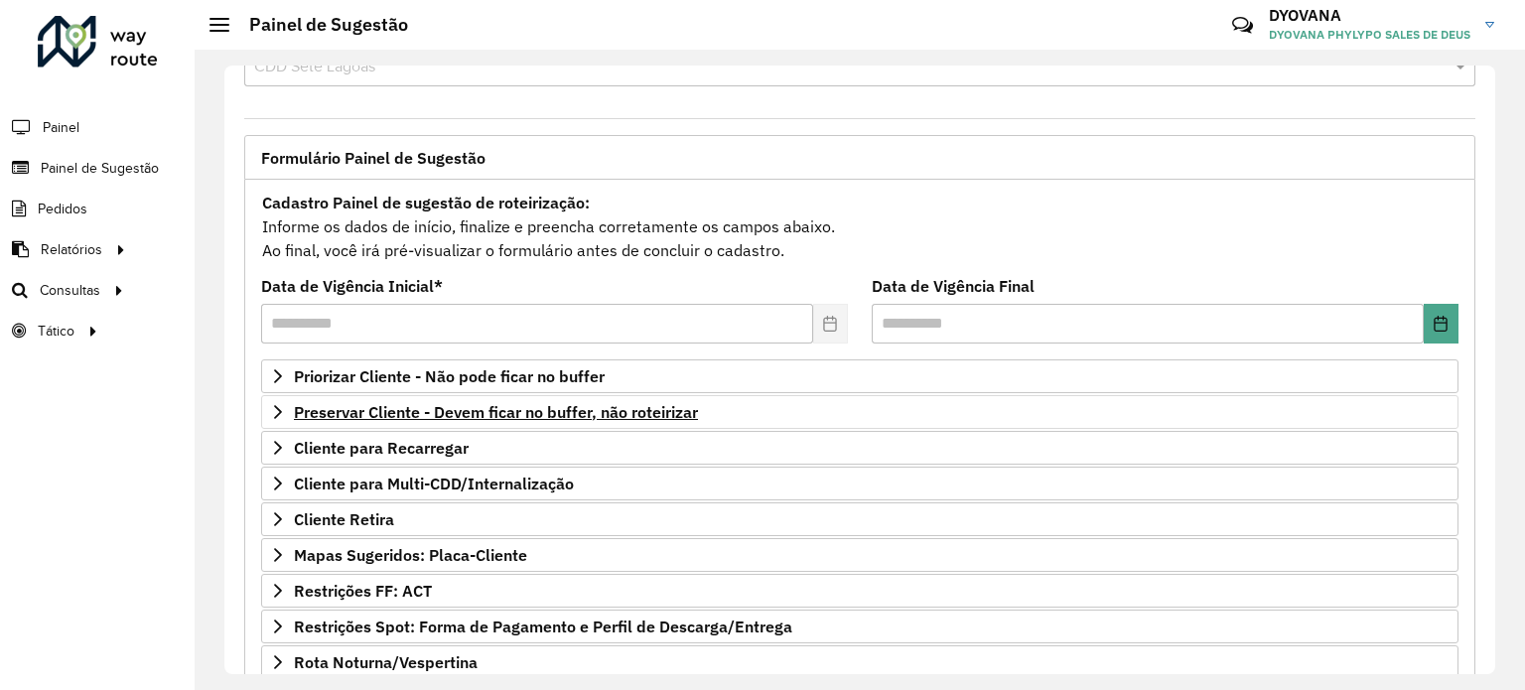
scroll to position [99, 0]
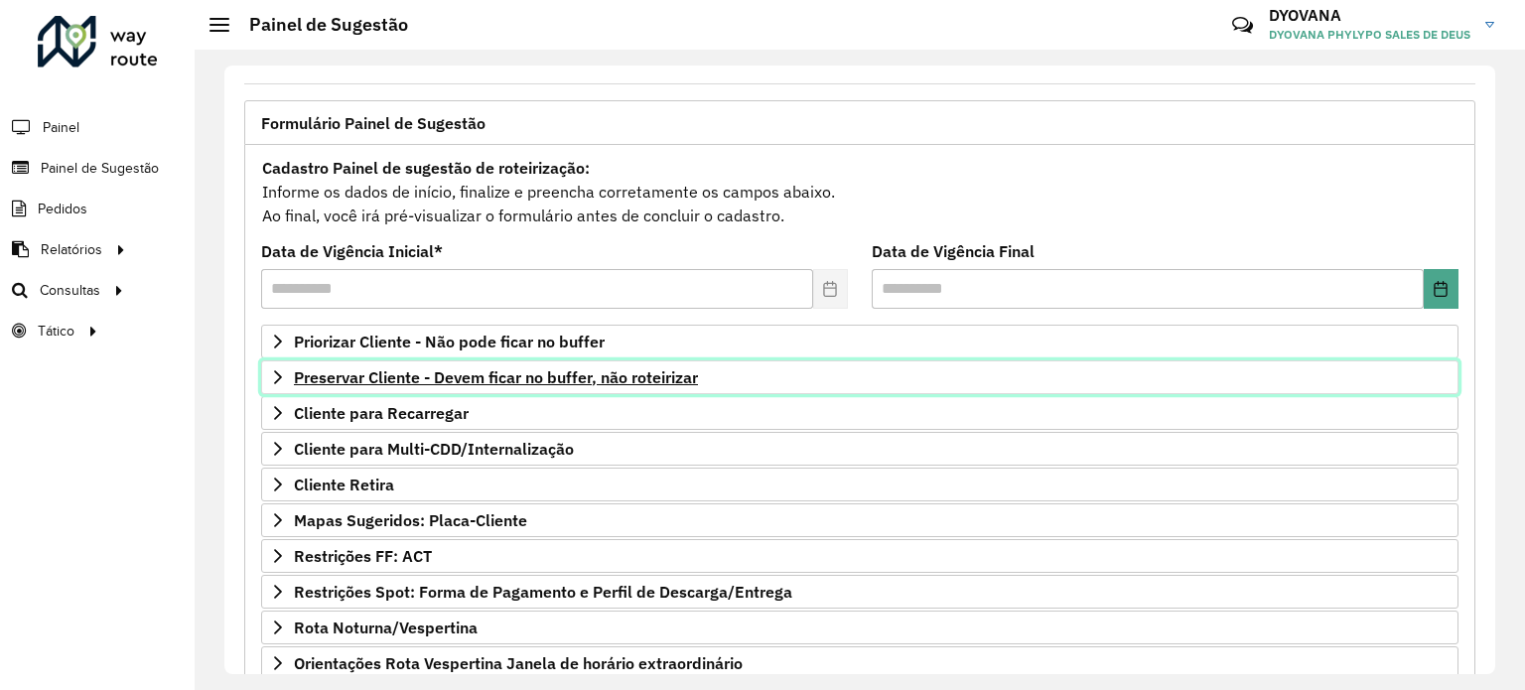
click at [512, 377] on font "Preservar Cliente - Devem ficar no buffer, não roteirizar" at bounding box center [496, 377] width 404 height 20
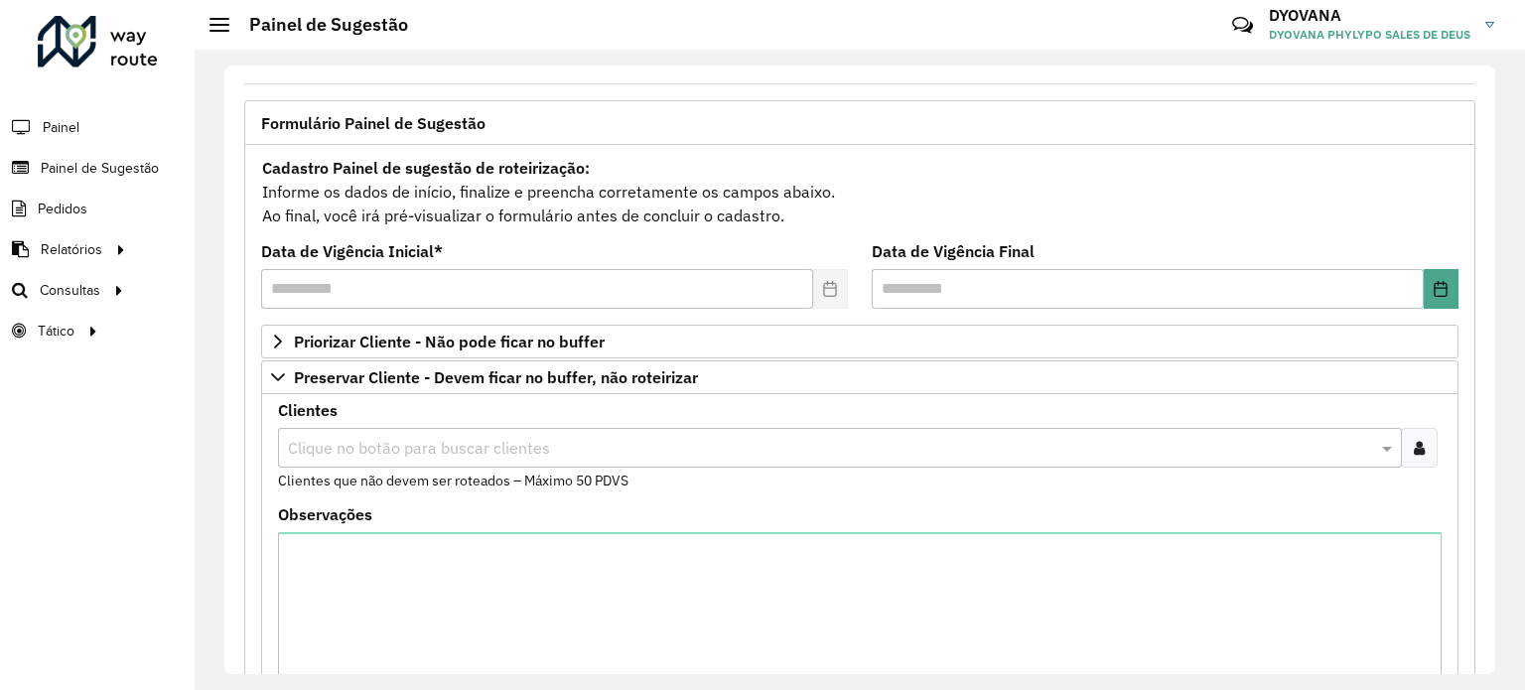
click at [416, 445] on input "text" at bounding box center [830, 449] width 1094 height 24
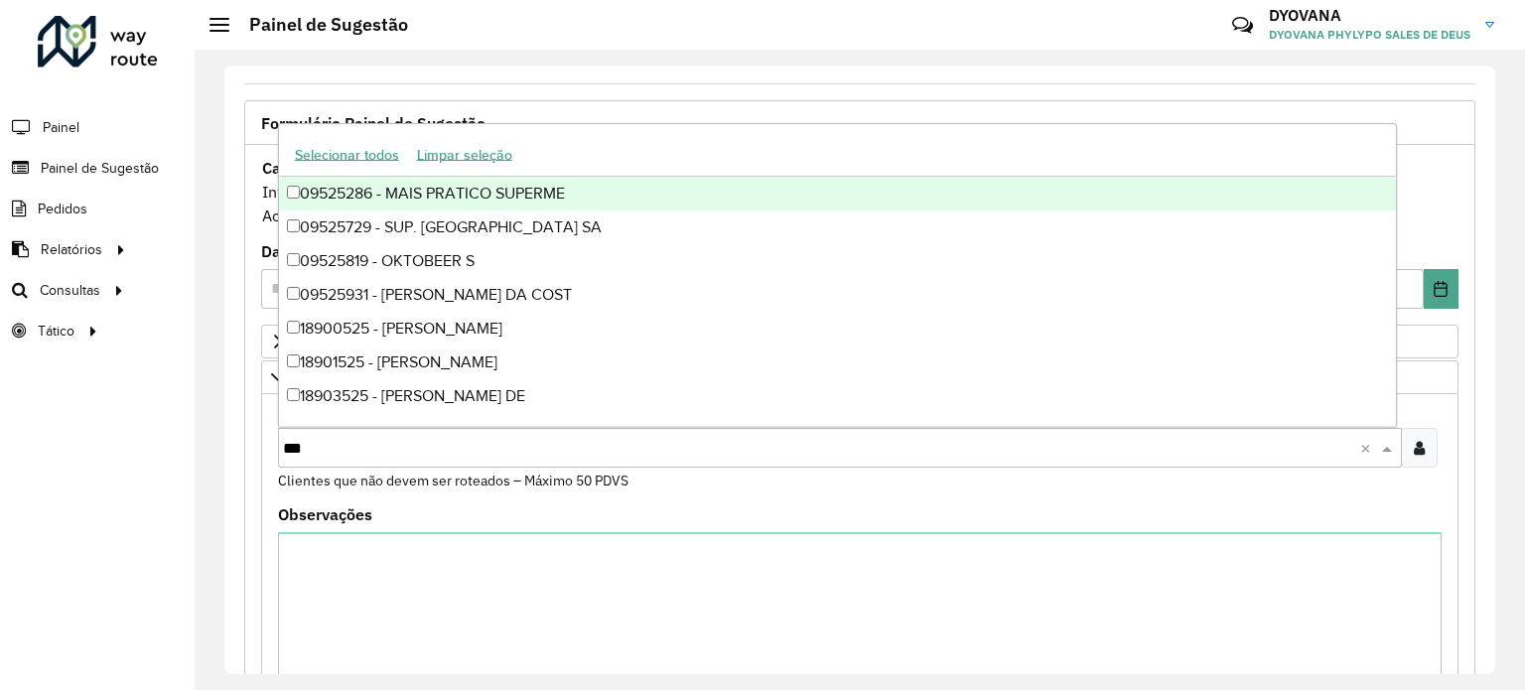
type input "****"
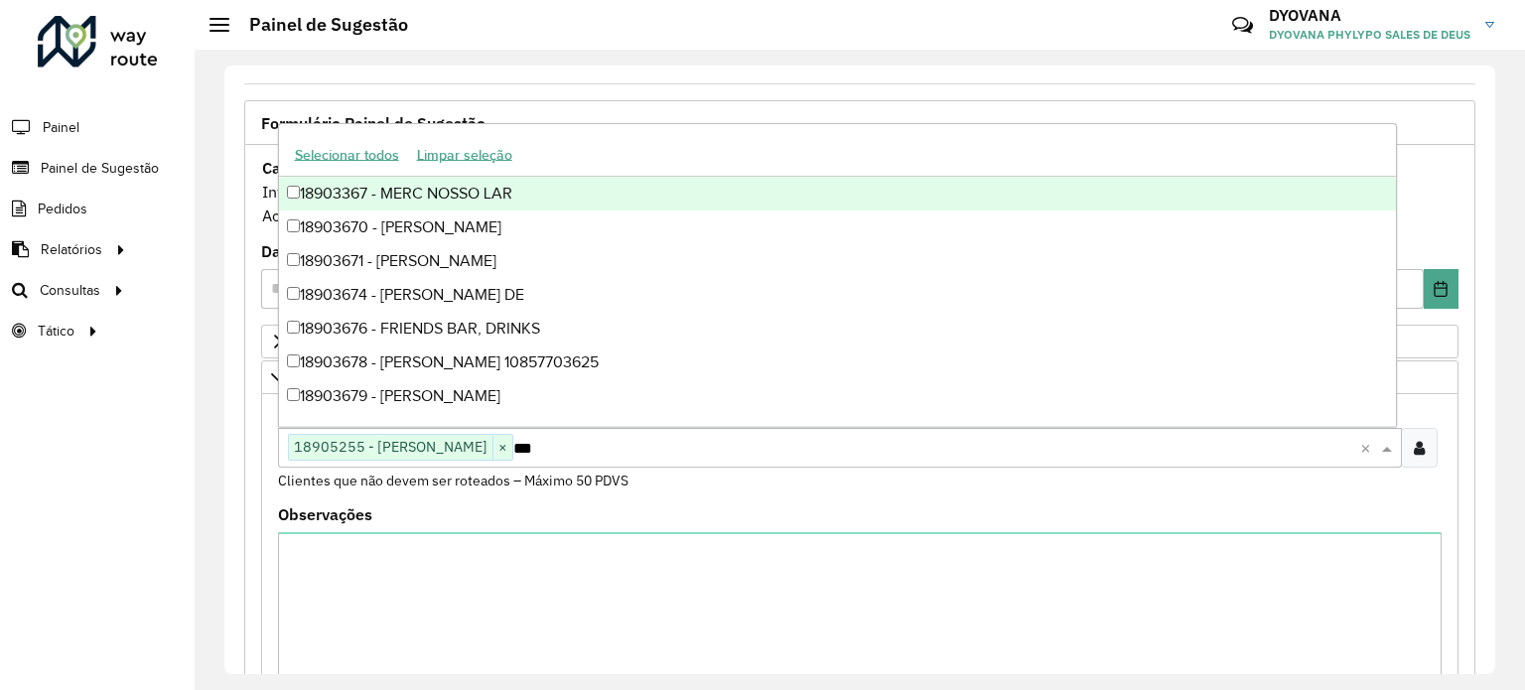
type input "****"
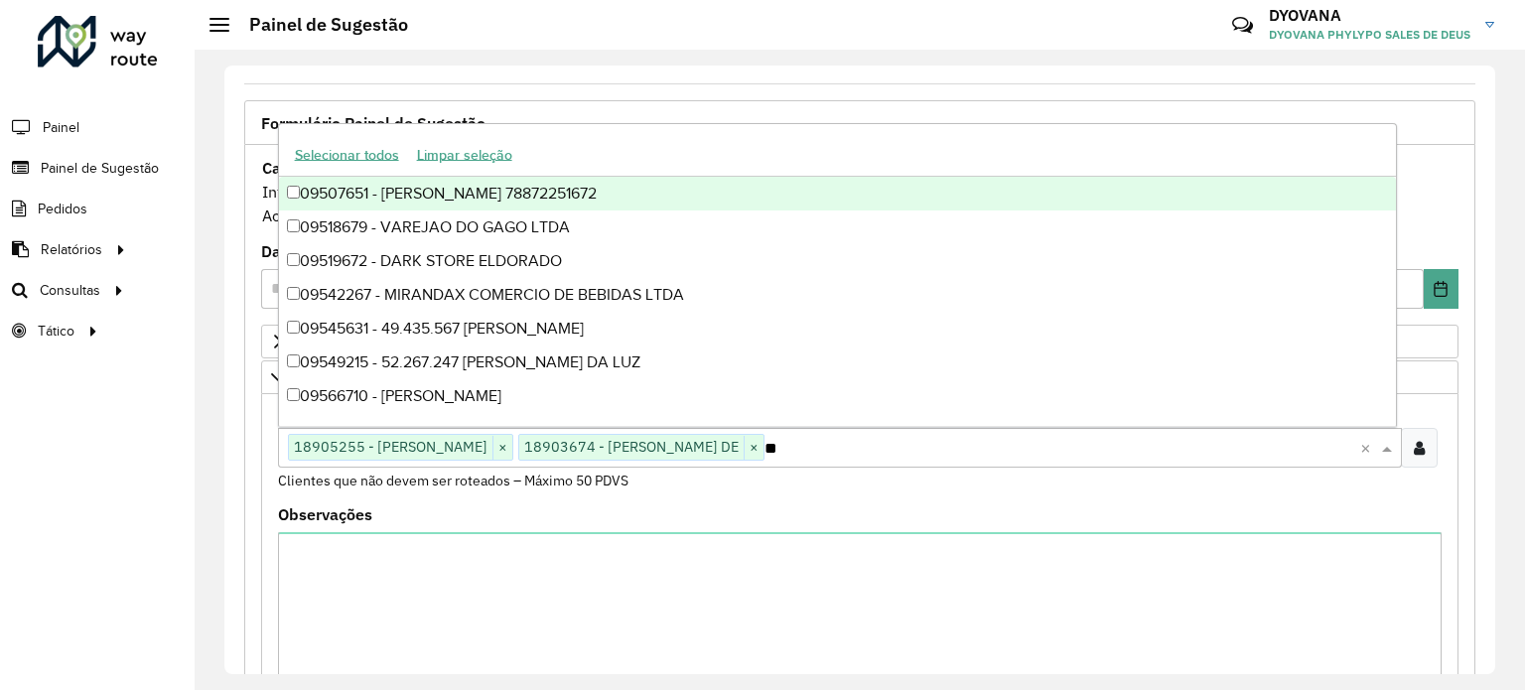
type input "***"
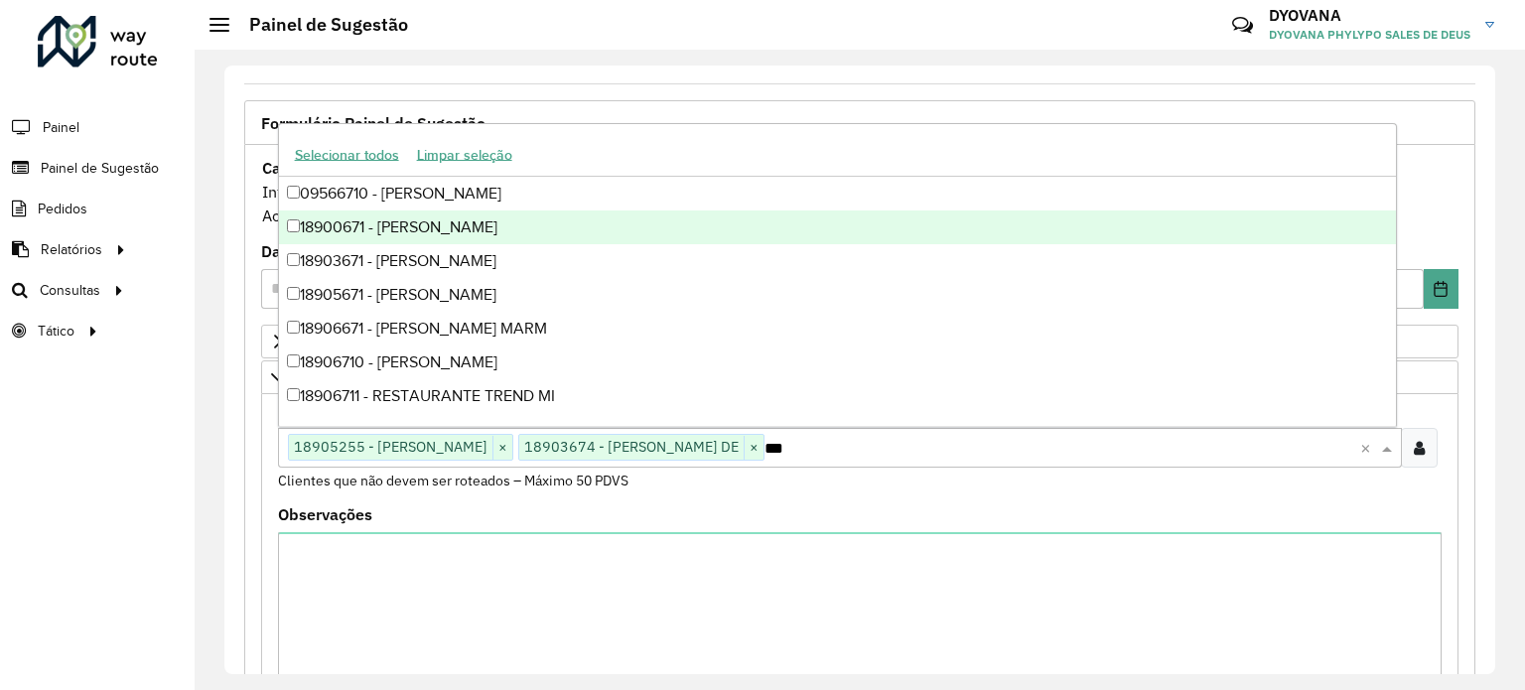
click at [397, 225] on div "18900671 - [PERSON_NAME]" at bounding box center [837, 227] width 1117 height 34
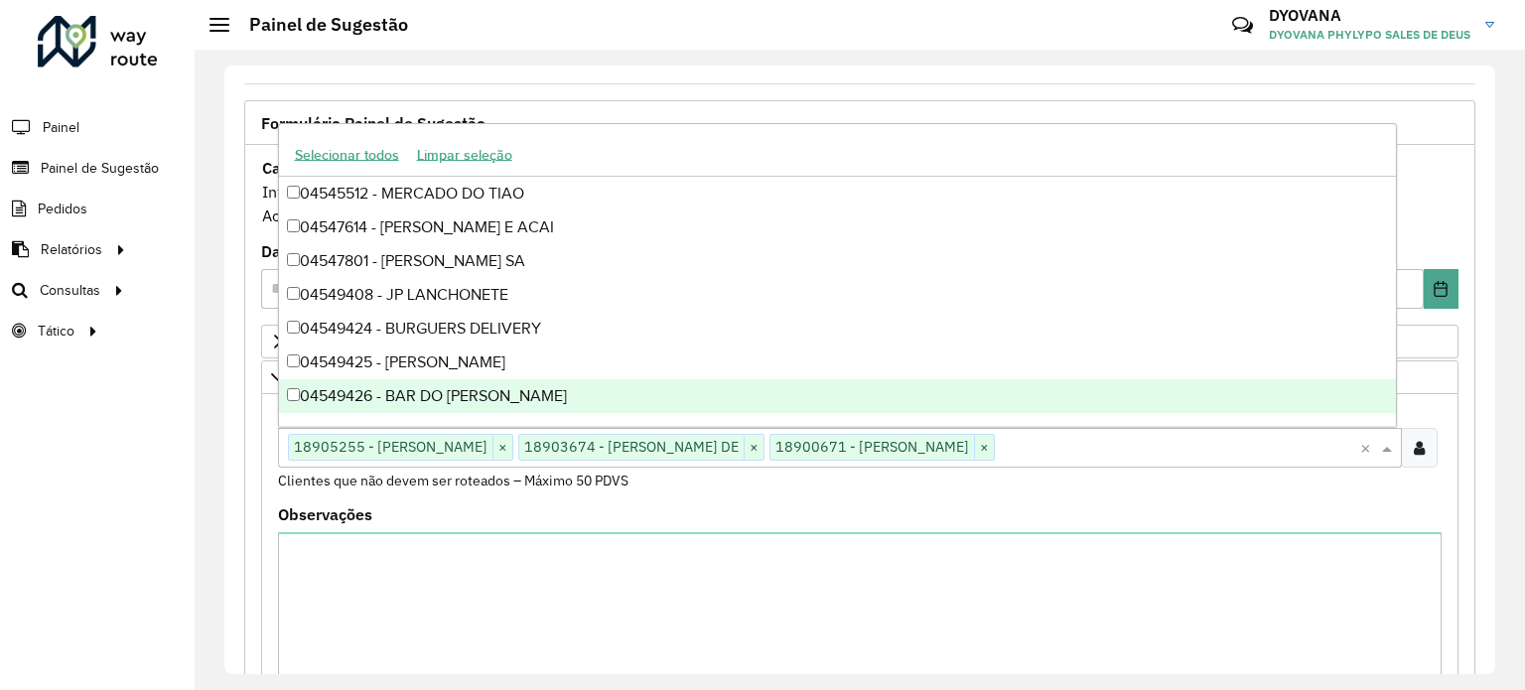
click at [743, 495] on formly-field "Clientes Clique no botão para buscar clientes 18905255 - [PERSON_NAME] × 189036…" at bounding box center [859, 455] width 1187 height 104
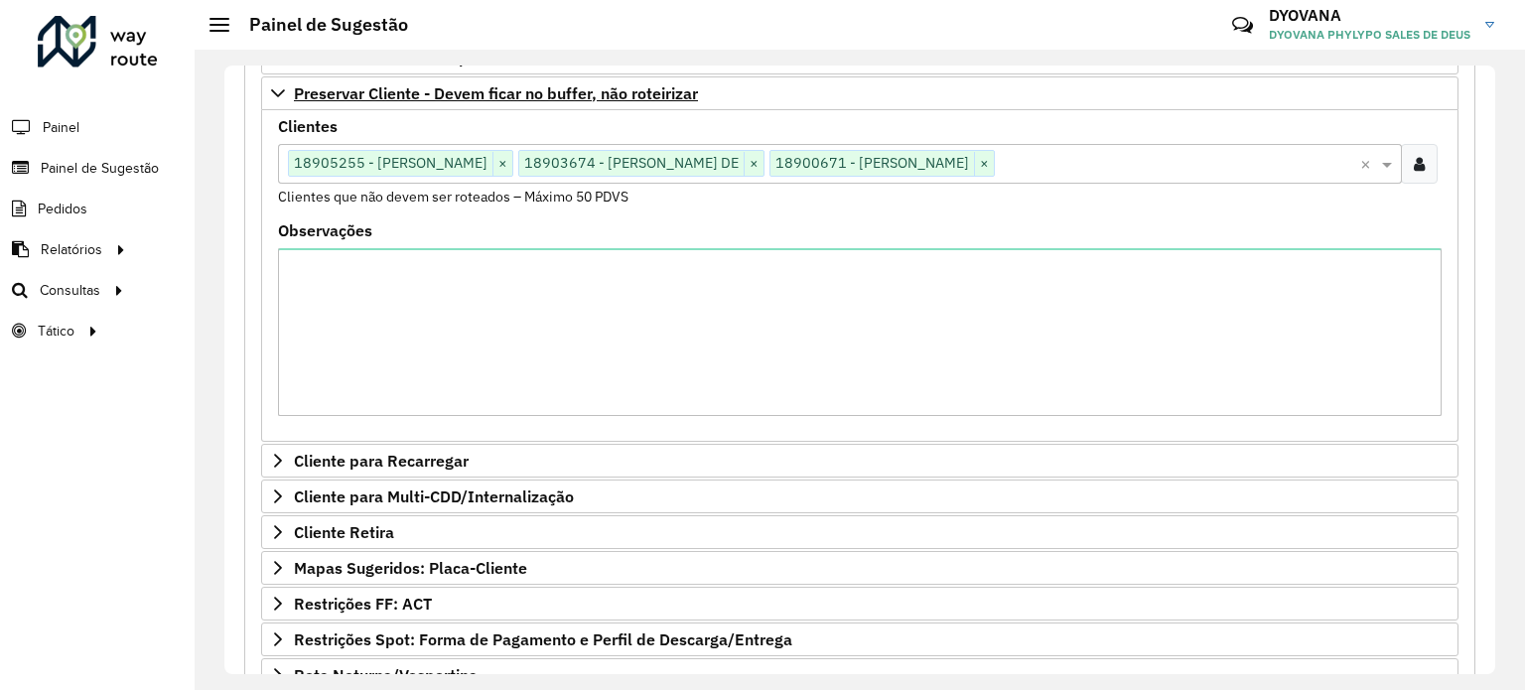
scroll to position [625, 0]
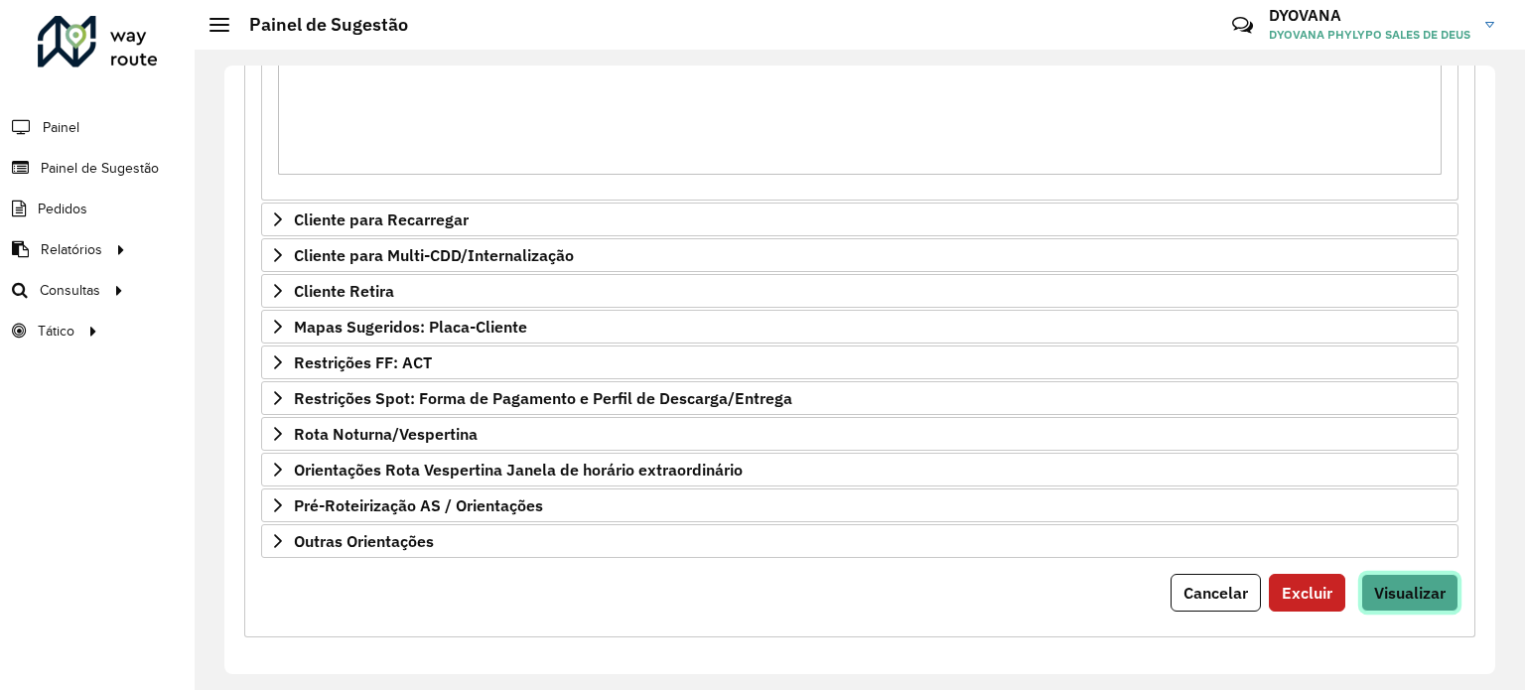
click at [1442, 595] on button "Visualizar" at bounding box center [1409, 593] width 97 height 38
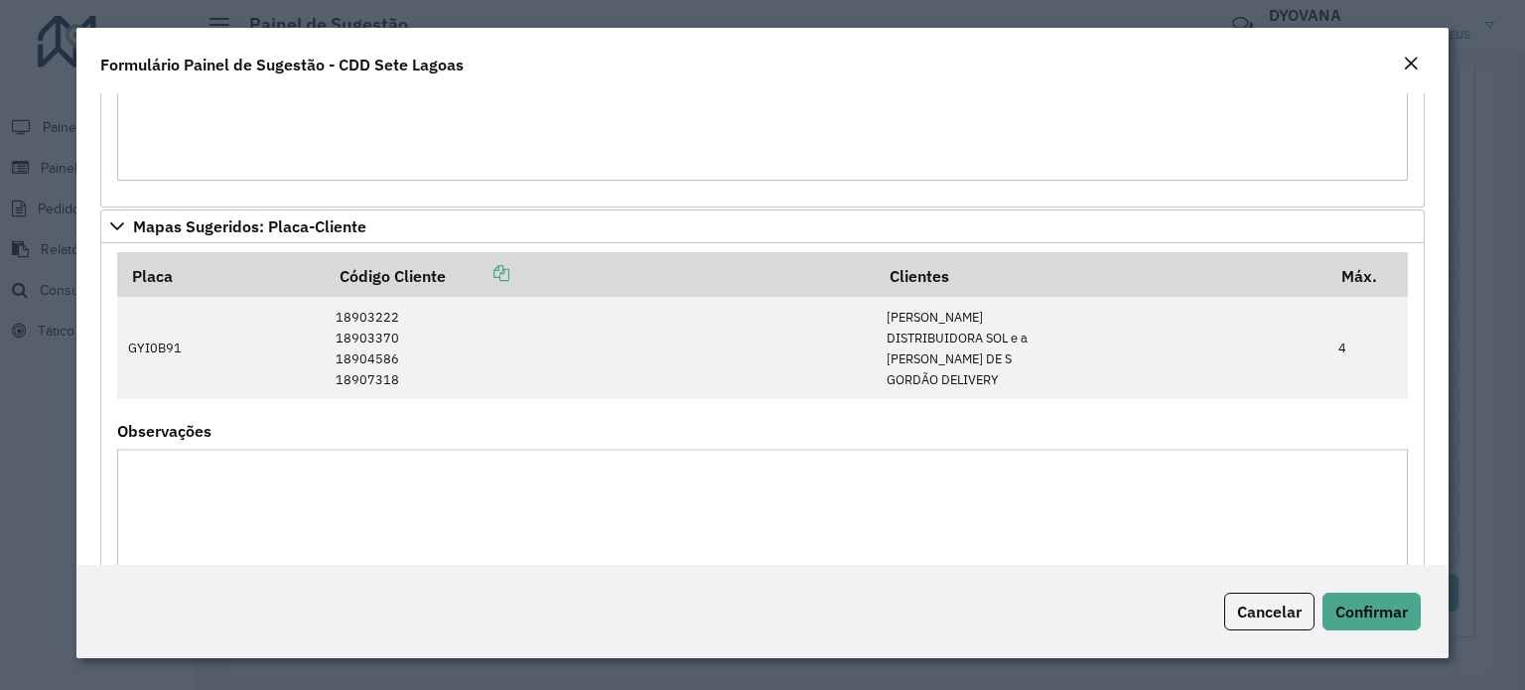
scroll to position [1536, 0]
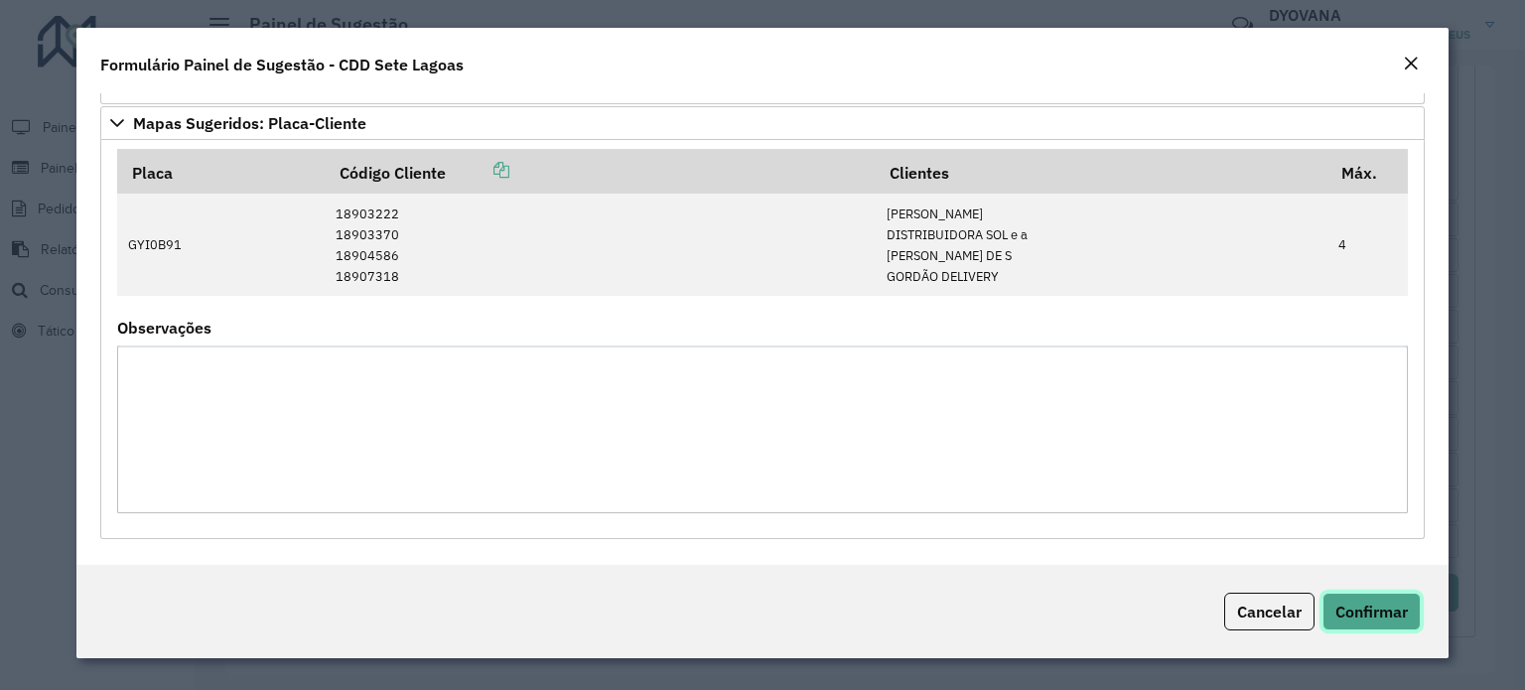
click at [1382, 611] on font "Confirmar" at bounding box center [1371, 612] width 72 height 20
